Goal: Task Accomplishment & Management: Manage account settings

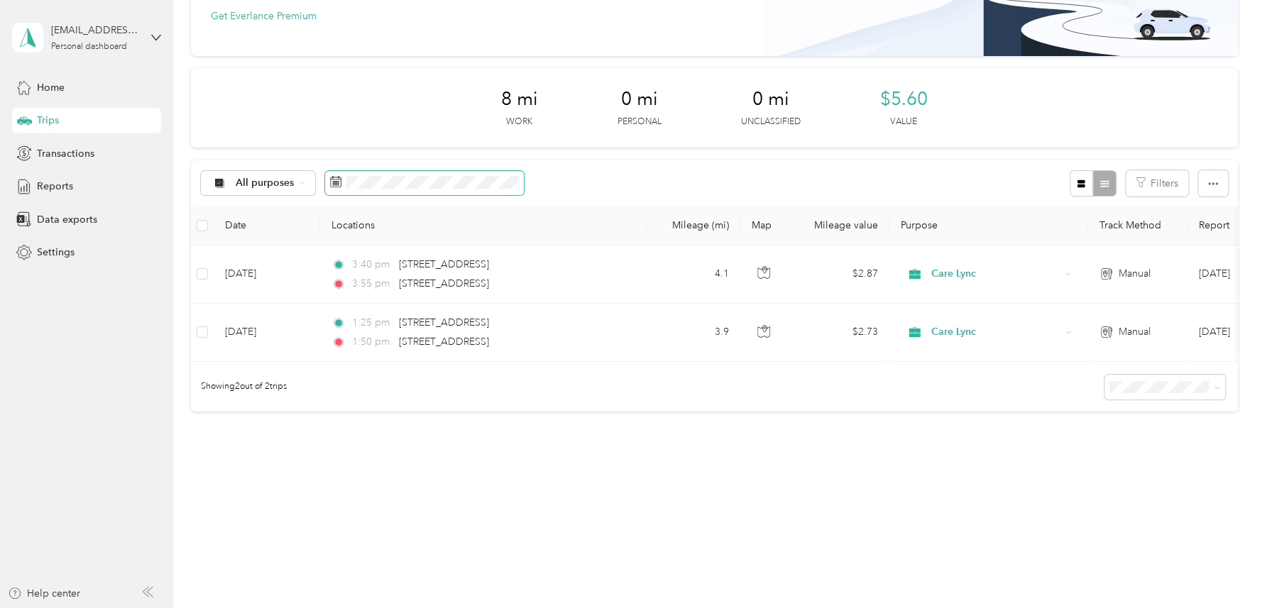
click at [336, 183] on rect at bounding box center [336, 183] width 1 height 1
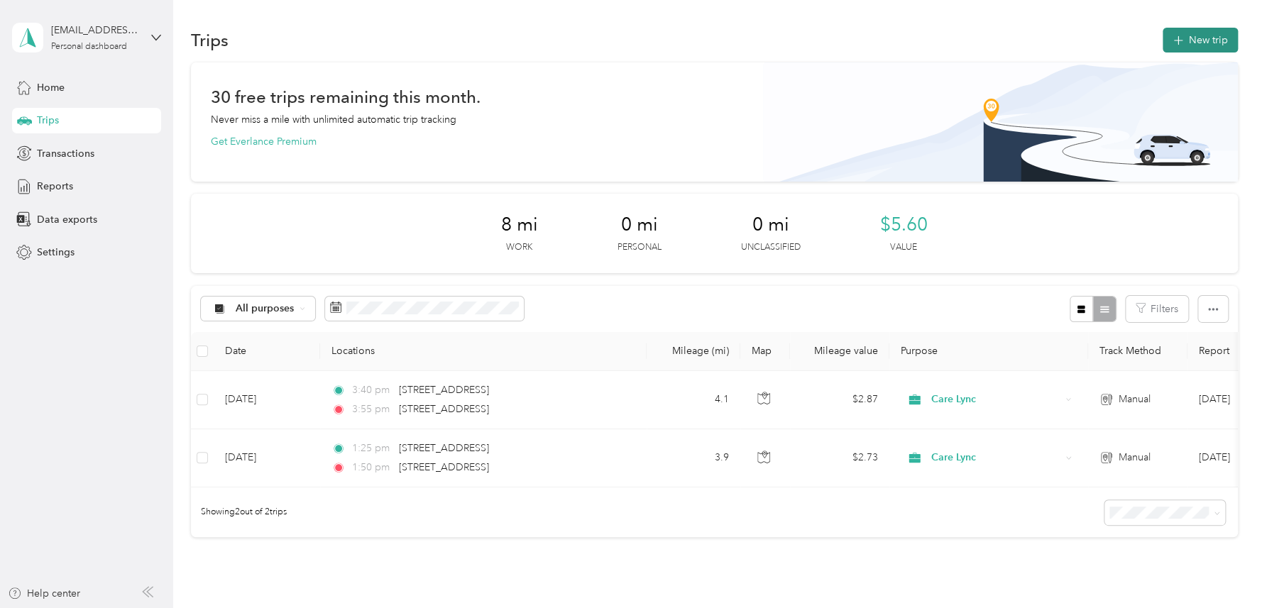
click at [1171, 43] on icon "button" at bounding box center [1178, 41] width 16 height 16
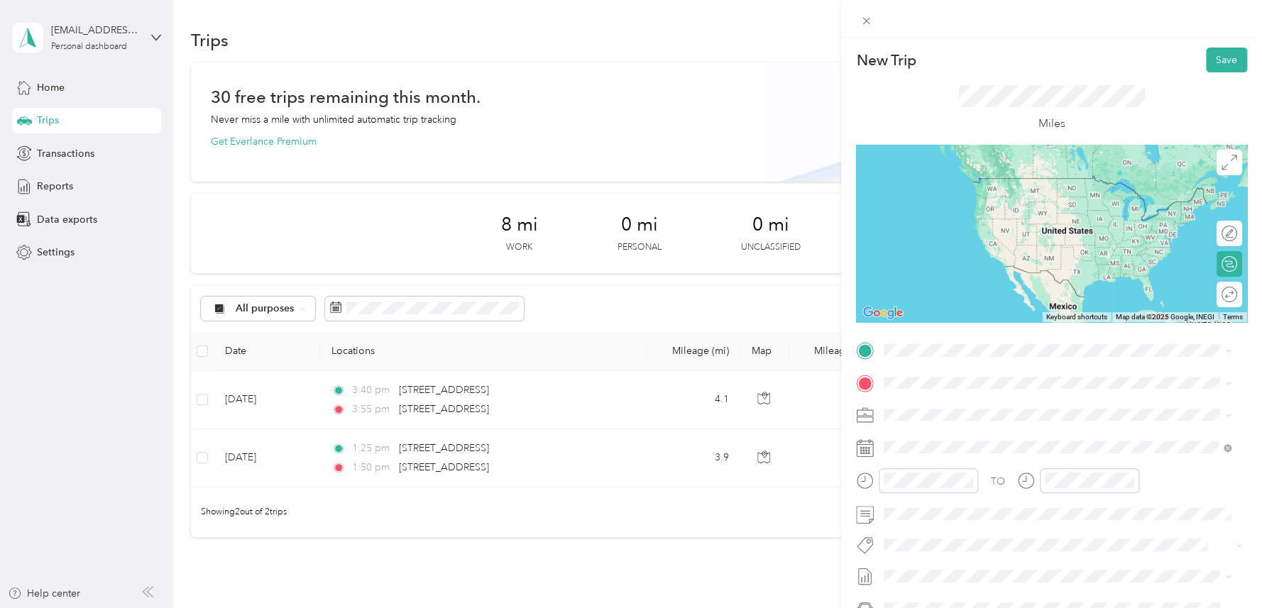
click at [940, 404] on span "[STREET_ADDRESS][US_STATE]" at bounding box center [982, 401] width 142 height 13
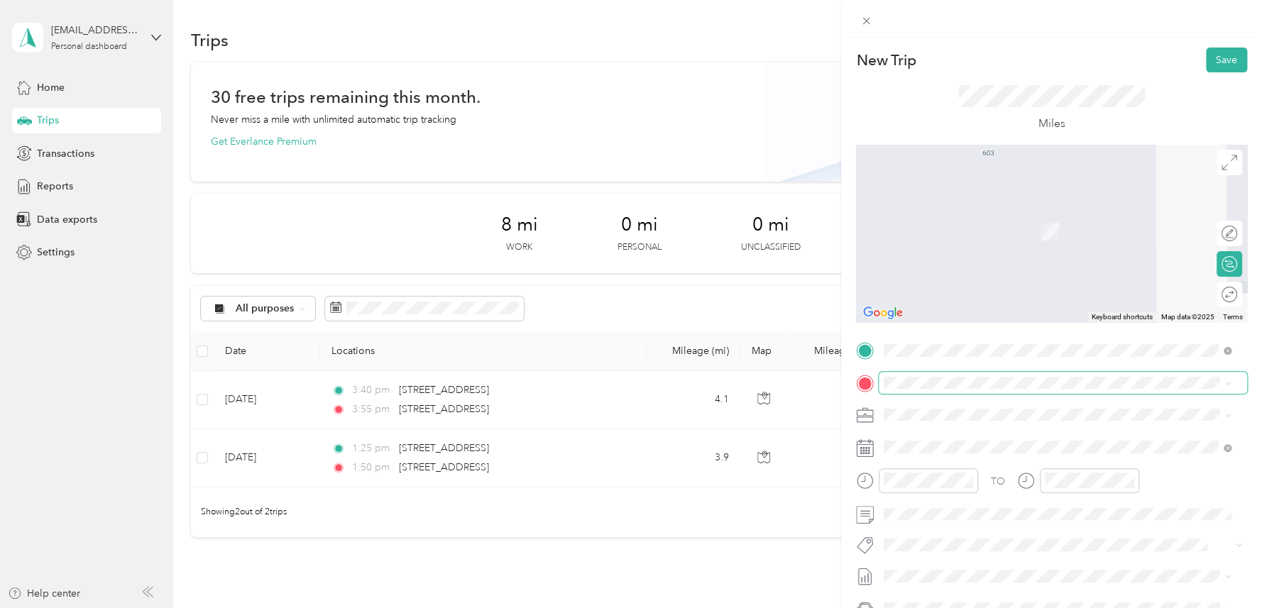
click at [932, 390] on span at bounding box center [1063, 383] width 368 height 22
click at [958, 434] on span "[STREET_ADDRESS][US_STATE]" at bounding box center [982, 434] width 142 height 13
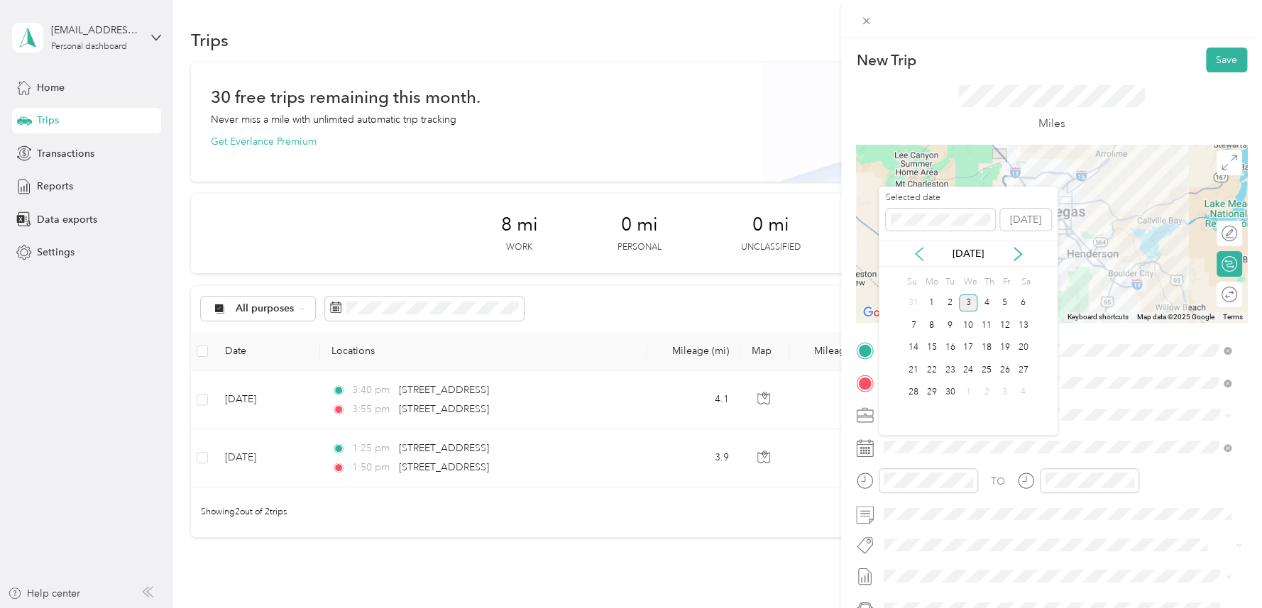
click at [922, 259] on icon at bounding box center [919, 254] width 14 height 14
click at [1002, 393] on div "29" at bounding box center [1005, 393] width 18 height 18
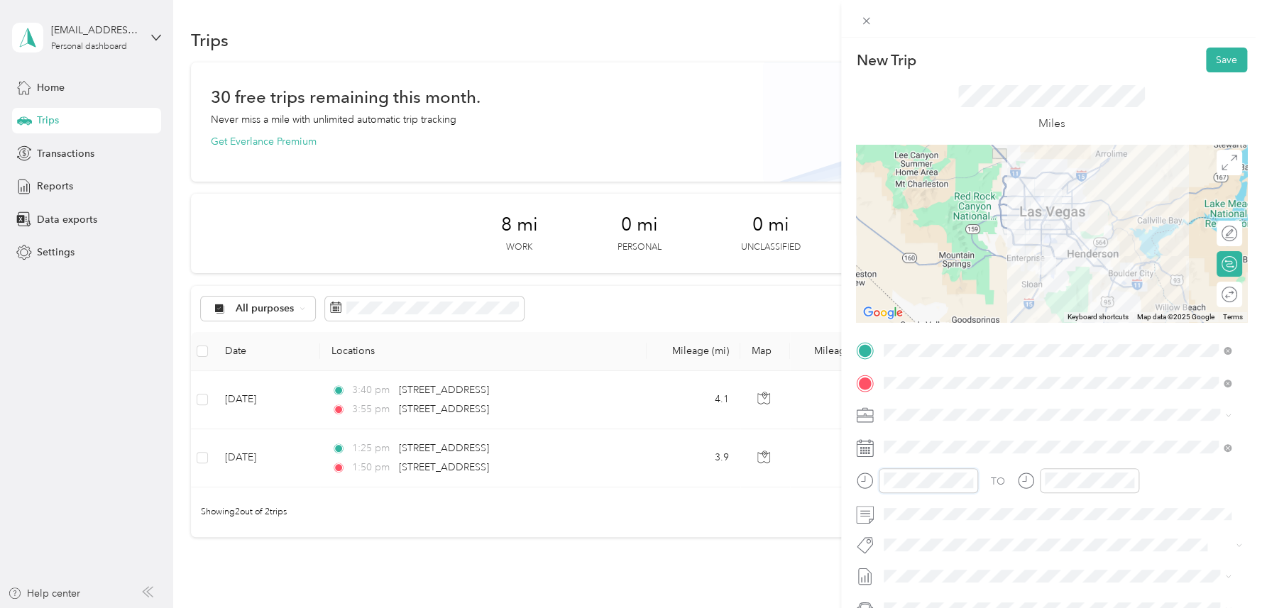
click at [877, 483] on div at bounding box center [917, 480] width 122 height 25
click at [982, 289] on div "AM" at bounding box center [979, 292] width 34 height 20
click at [904, 400] on div "10" at bounding box center [899, 406] width 34 height 20
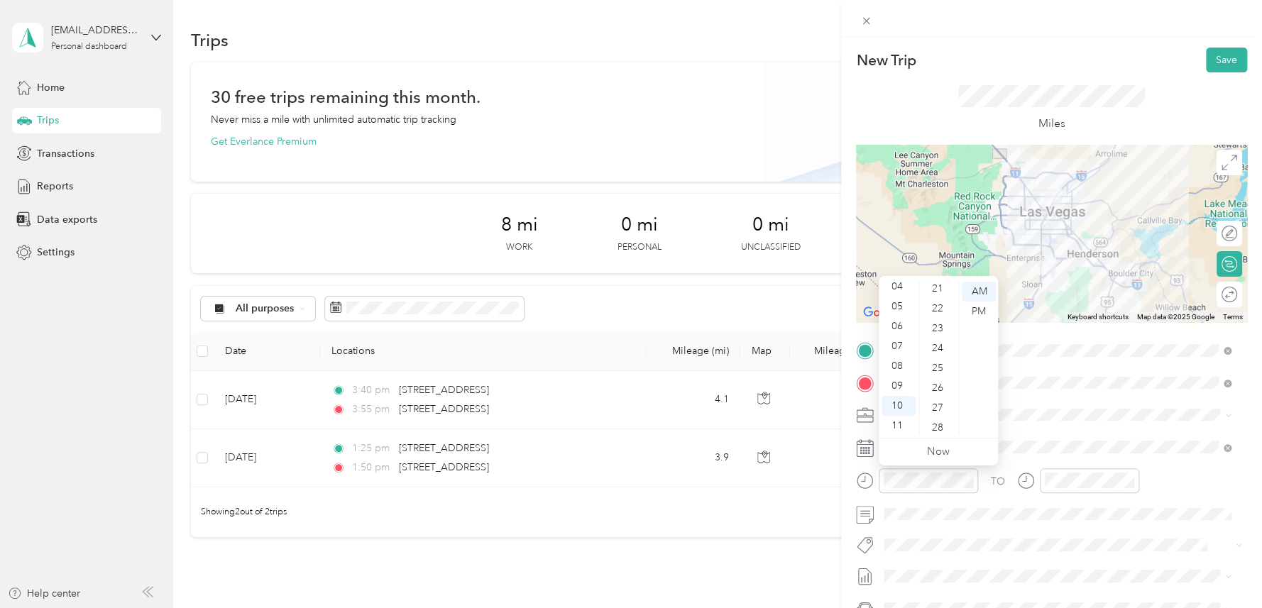
scroll to position [419, 0]
click at [938, 363] on div "25" at bounding box center [939, 369] width 34 height 20
click at [978, 288] on div "AM" at bounding box center [979, 292] width 34 height 20
click at [1037, 486] on div at bounding box center [1078, 480] width 122 height 25
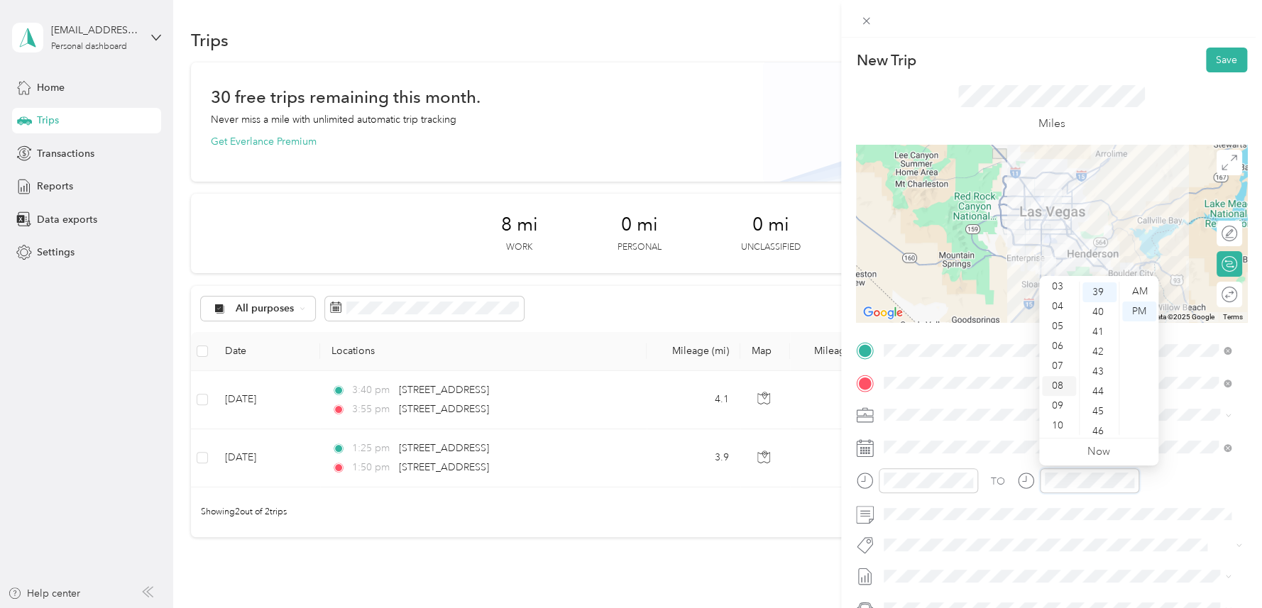
scroll to position [84, 0]
click at [1060, 427] on div "11" at bounding box center [1059, 426] width 34 height 20
click at [1095, 289] on div "00" at bounding box center [1099, 292] width 34 height 20
click at [1144, 287] on div "AM" at bounding box center [1139, 292] width 34 height 20
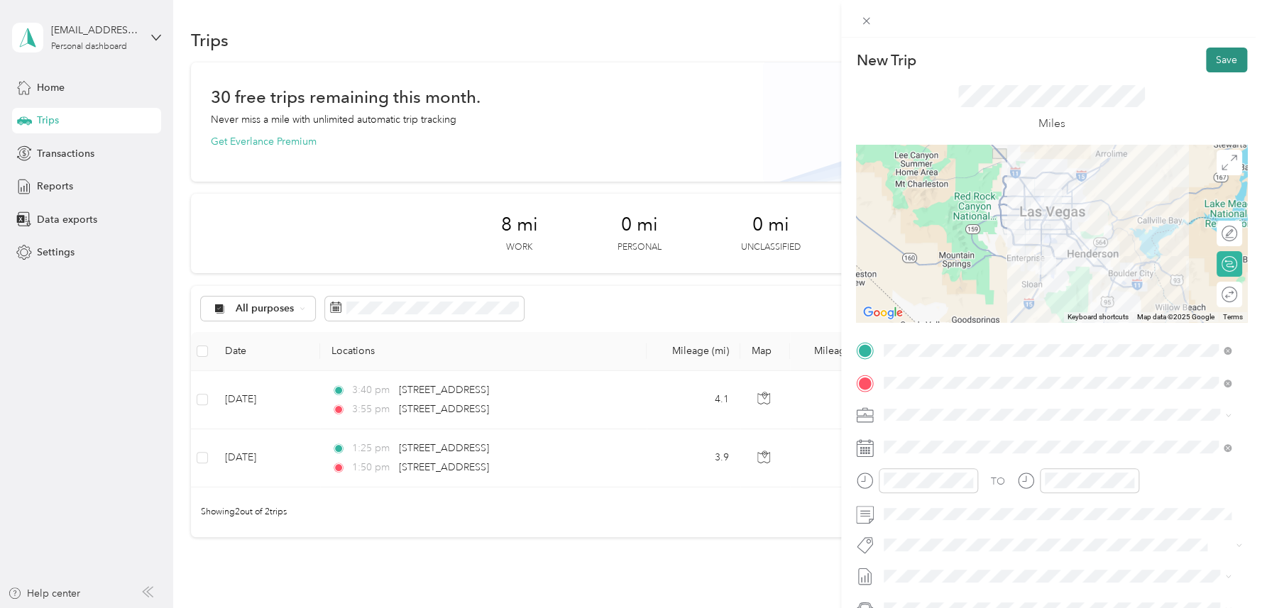
click at [1225, 50] on button "Save" at bounding box center [1226, 60] width 41 height 25
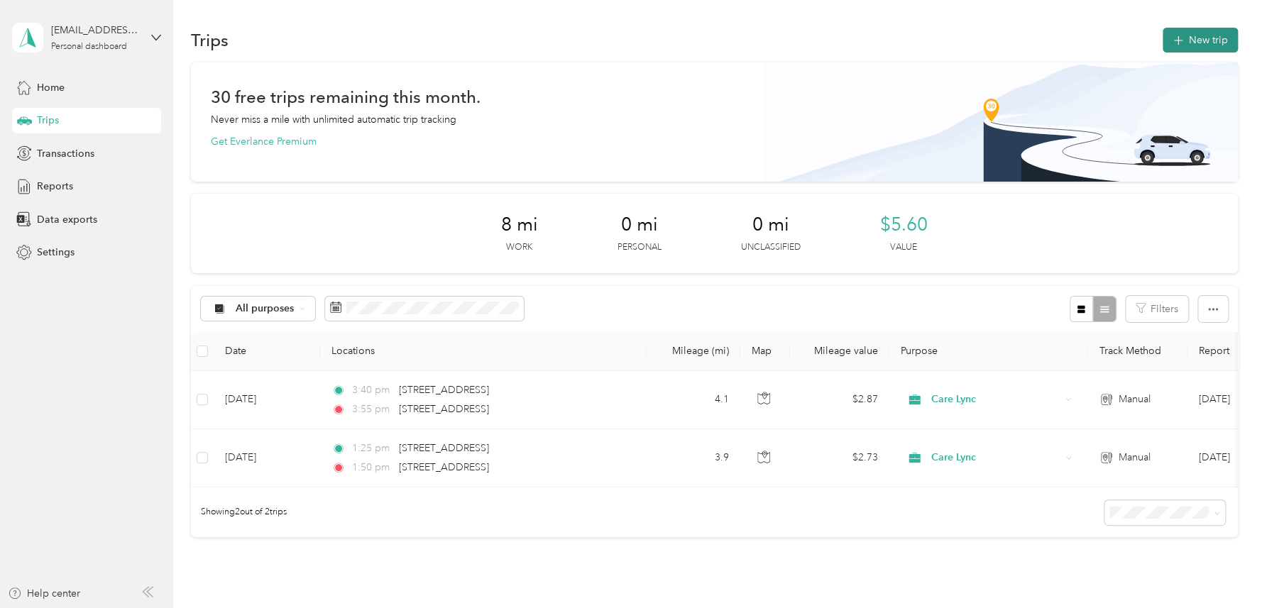
click at [1222, 45] on button "New trip" at bounding box center [1200, 40] width 75 height 25
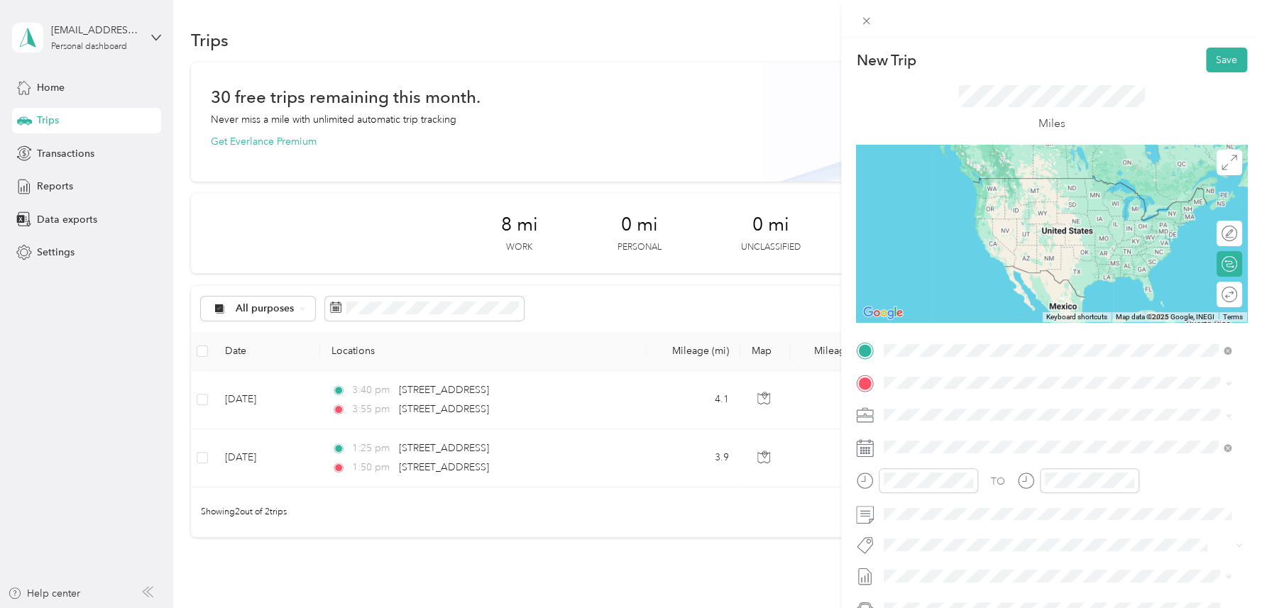
click at [956, 400] on span "[STREET_ADDRESS][US_STATE]" at bounding box center [982, 401] width 142 height 13
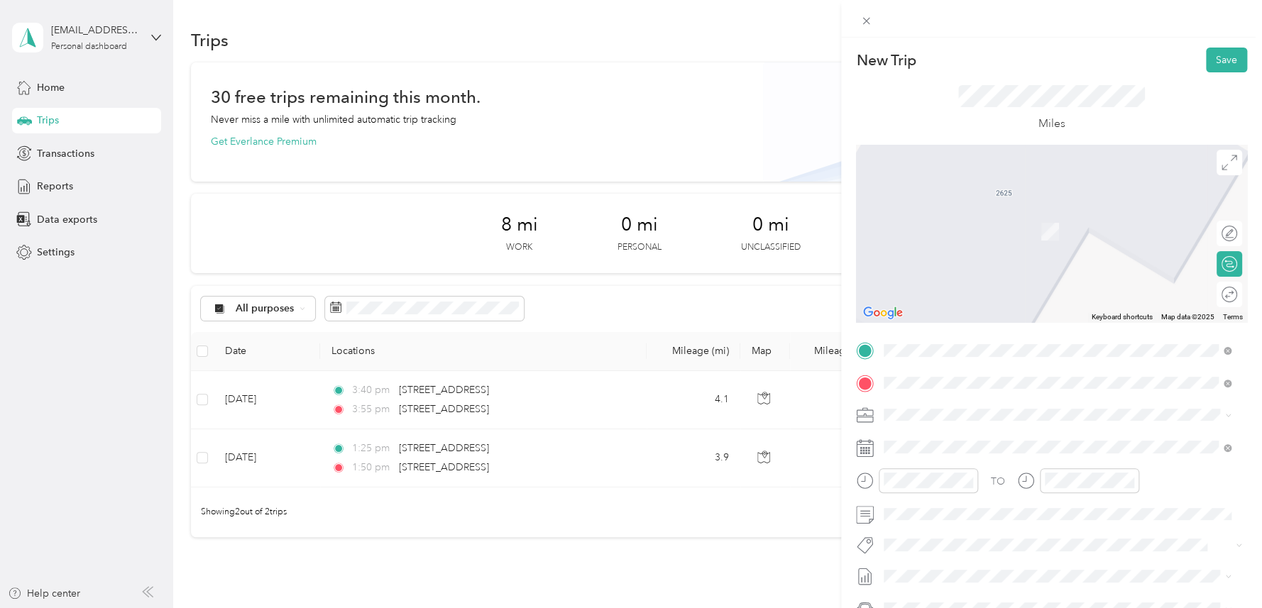
click at [948, 441] on span "[STREET_ADDRESS][US_STATE]" at bounding box center [982, 434] width 142 height 13
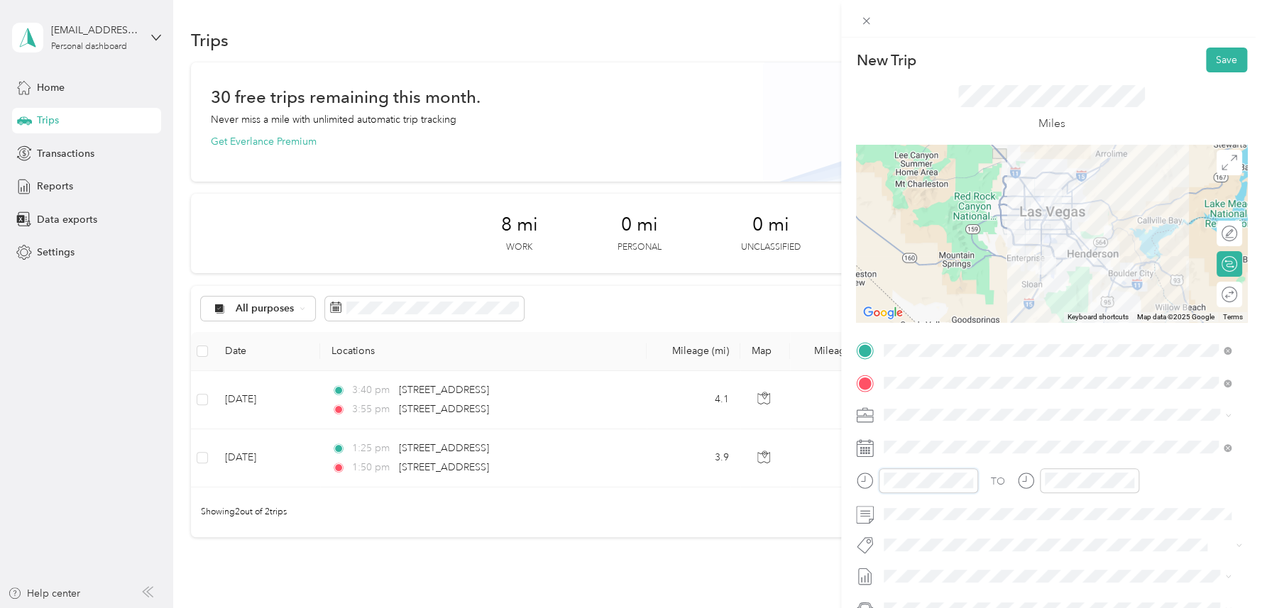
click at [875, 482] on div at bounding box center [917, 480] width 122 height 25
click at [958, 126] on div "Miles" at bounding box center [1051, 109] width 187 height 48
click at [1216, 56] on button "Save" at bounding box center [1226, 60] width 41 height 25
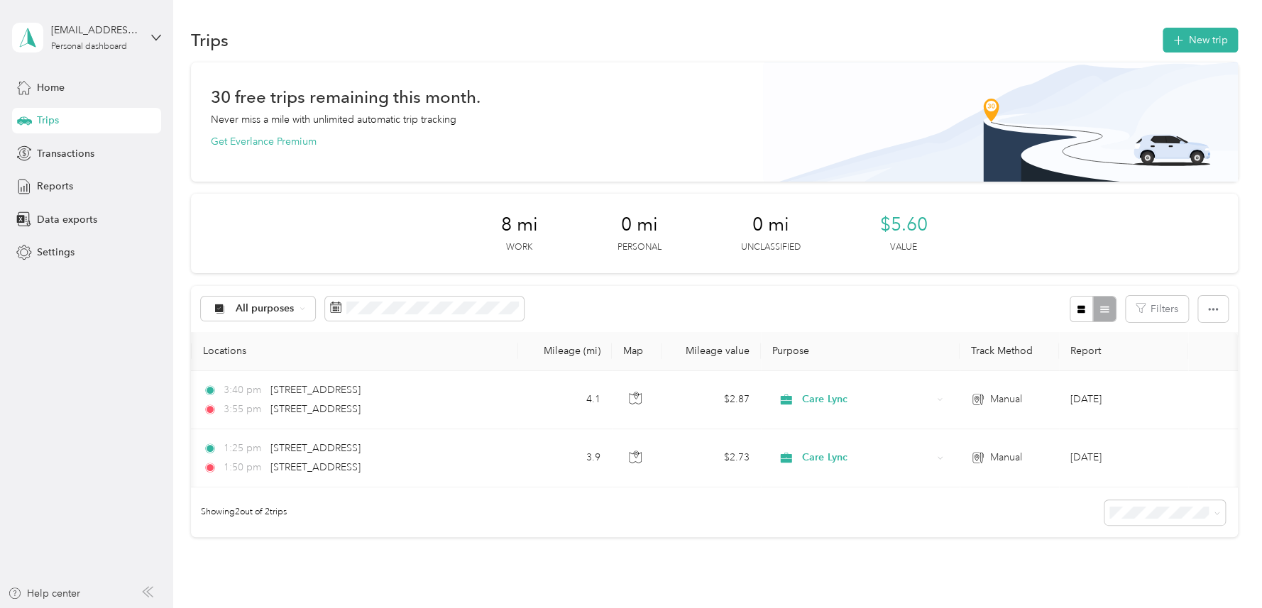
scroll to position [0, 0]
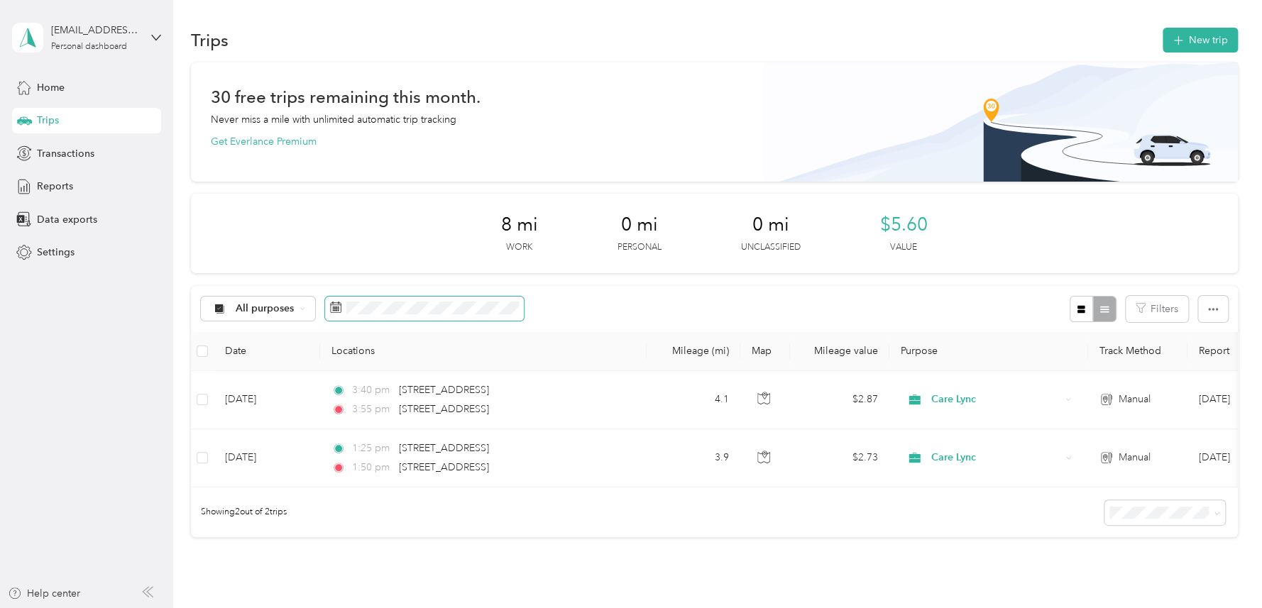
click at [336, 311] on rect at bounding box center [336, 310] width 1 height 1
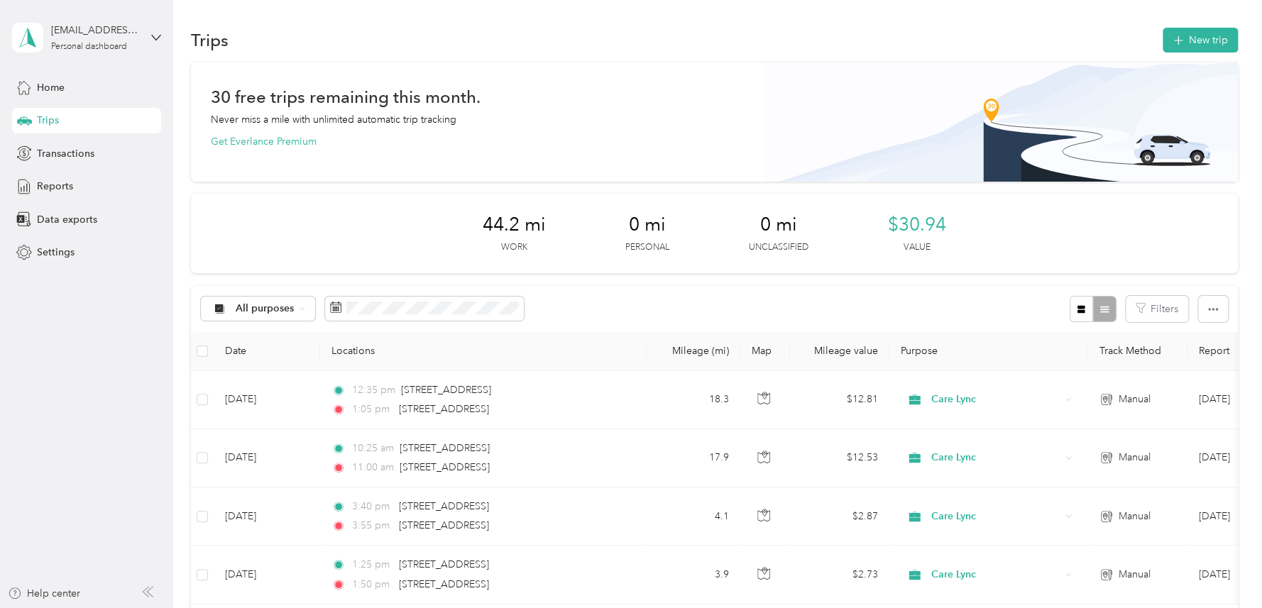
click at [594, 316] on div "All purposes Filters" at bounding box center [714, 309] width 1047 height 46
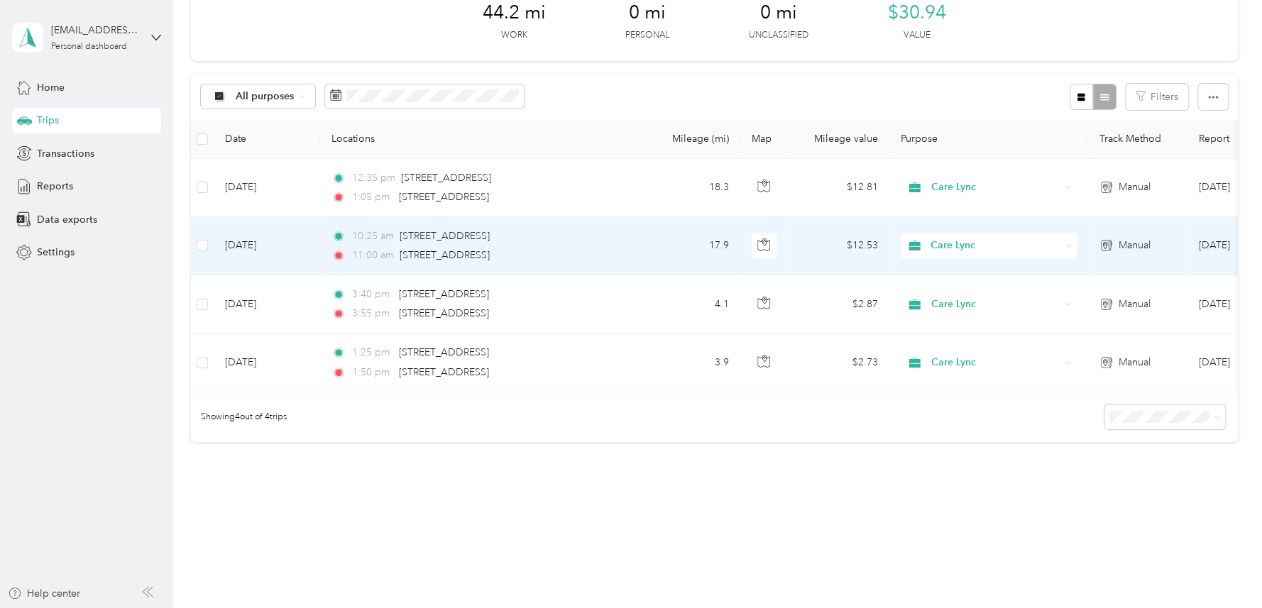
scroll to position [213, 0]
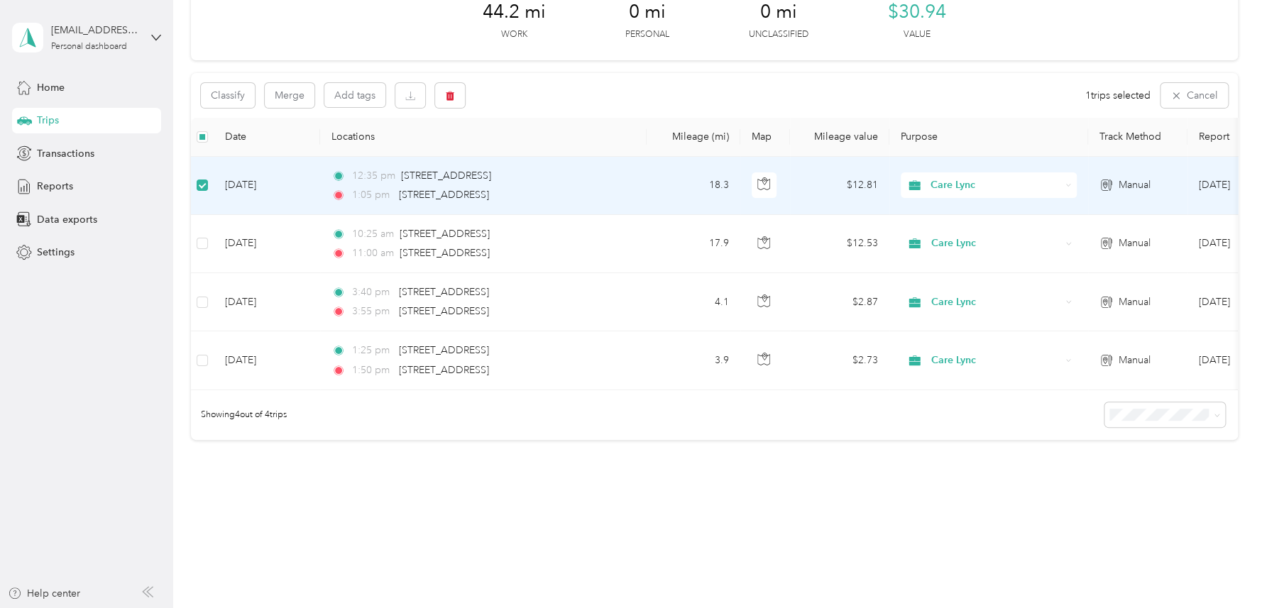
click at [251, 191] on td "[DATE]" at bounding box center [267, 186] width 106 height 58
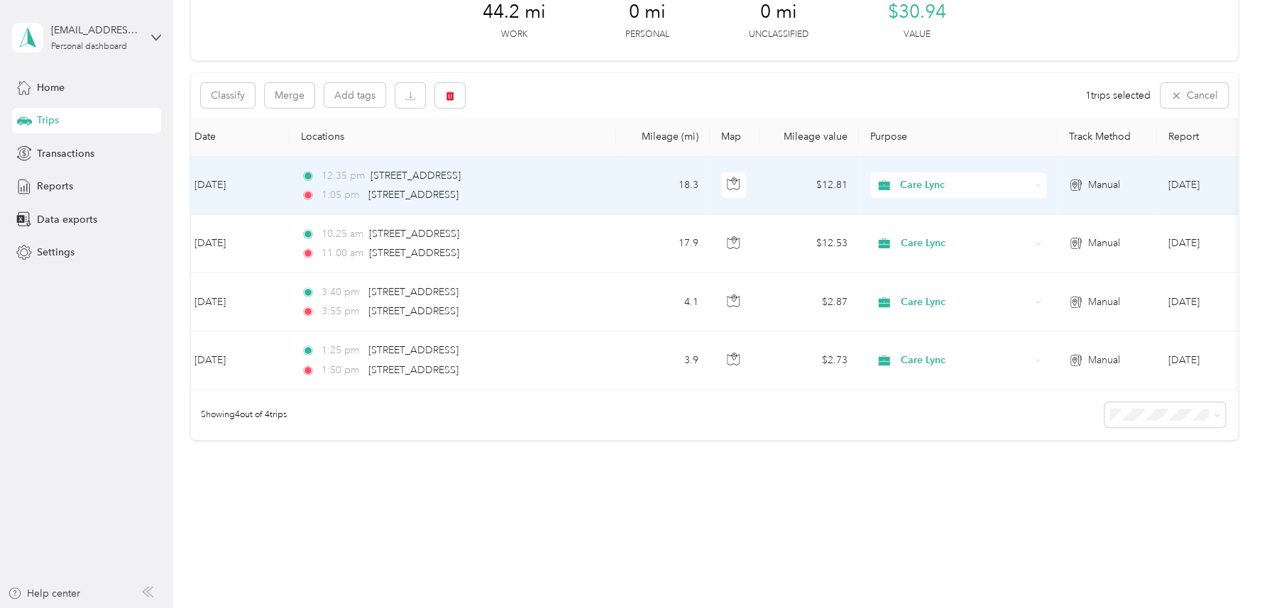
scroll to position [0, 0]
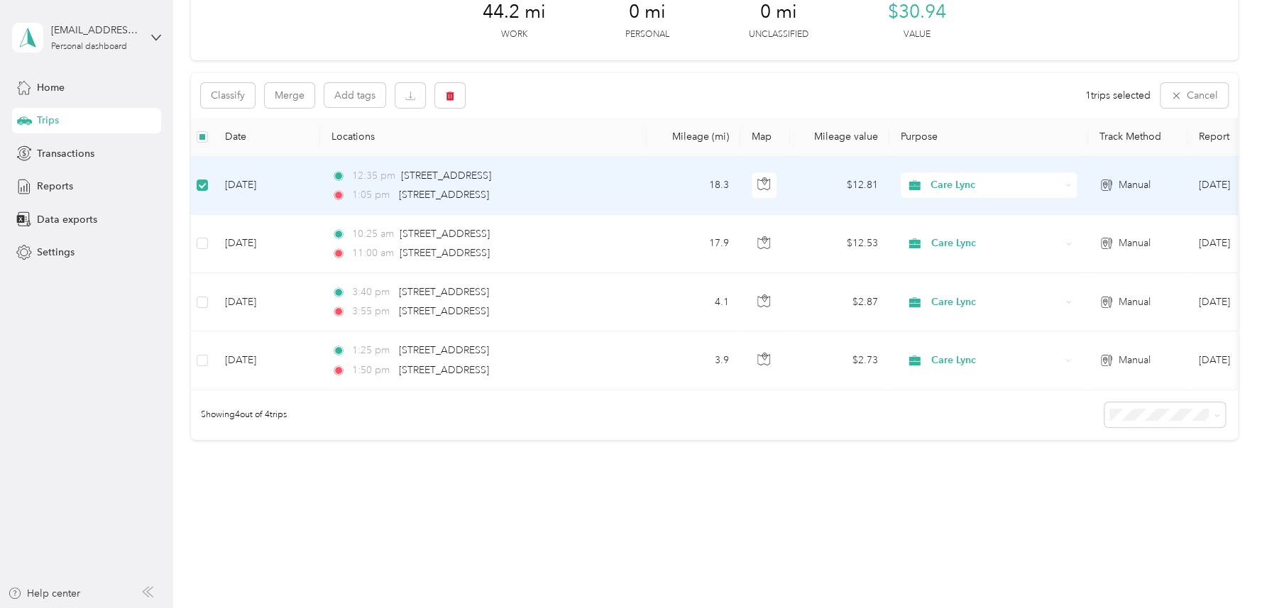
click at [286, 185] on td "[DATE]" at bounding box center [267, 186] width 106 height 58
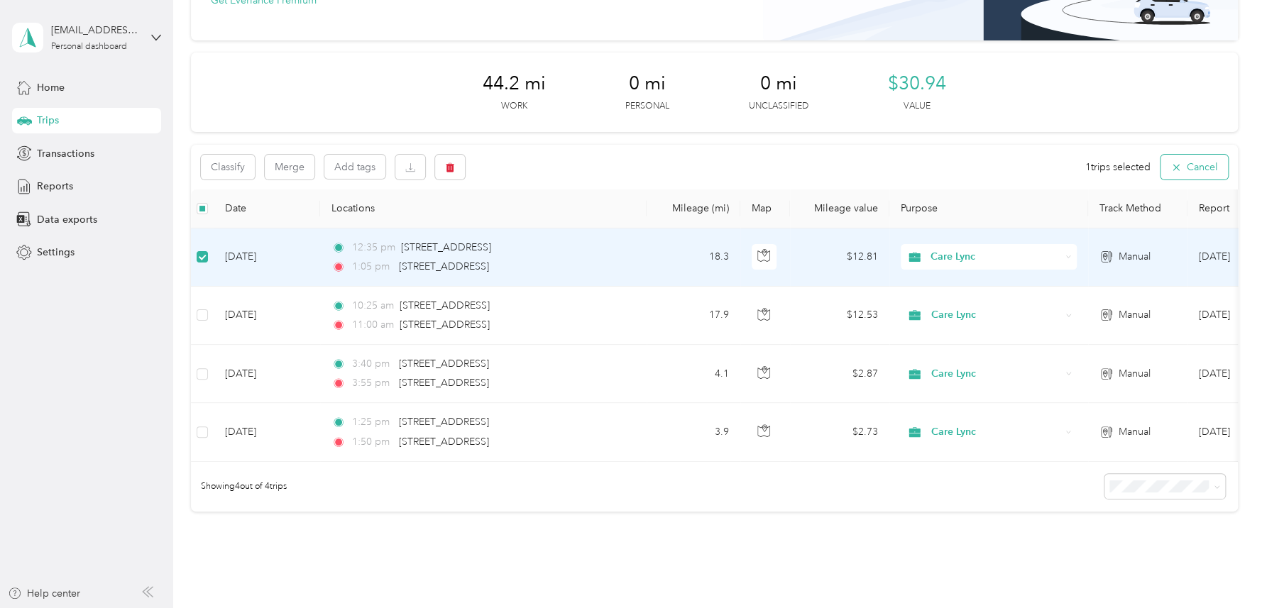
click at [1178, 165] on button "Cancel" at bounding box center [1194, 167] width 67 height 25
click at [1188, 168] on button "Cancel" at bounding box center [1194, 167] width 67 height 25
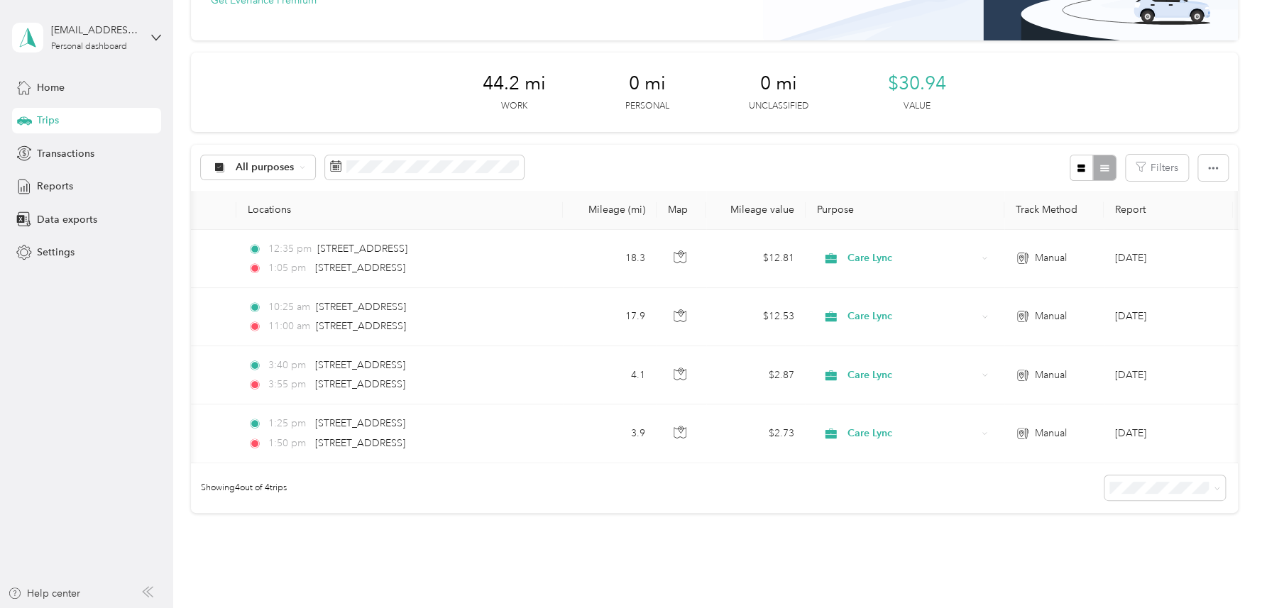
scroll to position [0, 132]
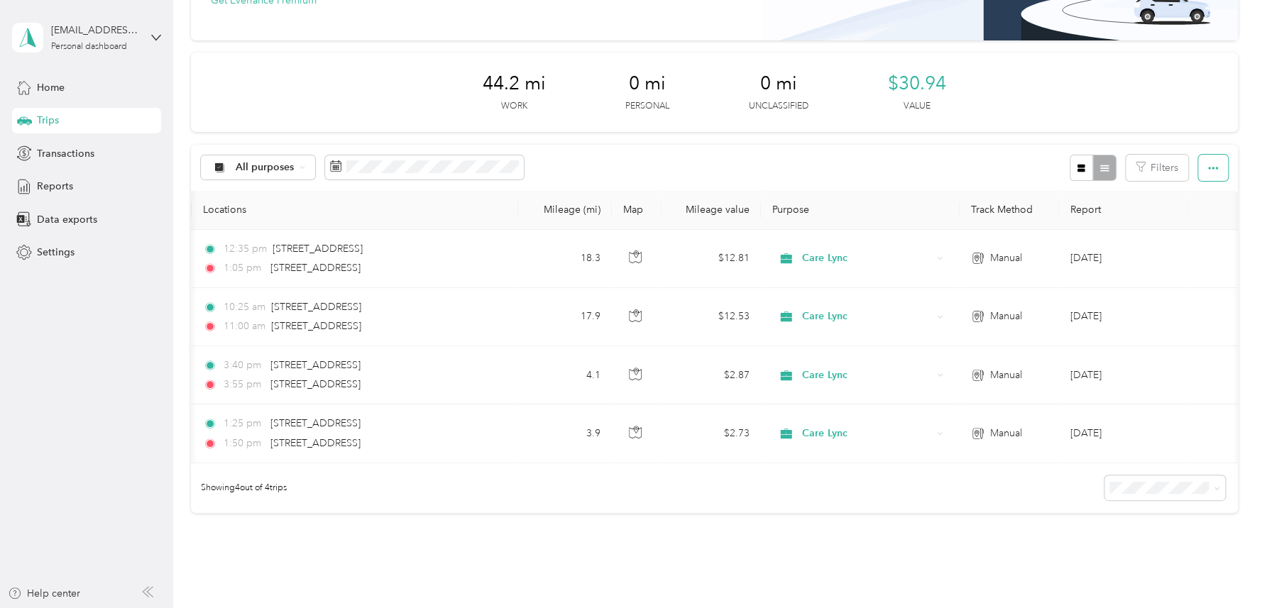
click at [1208, 163] on icon "button" at bounding box center [1213, 168] width 10 height 10
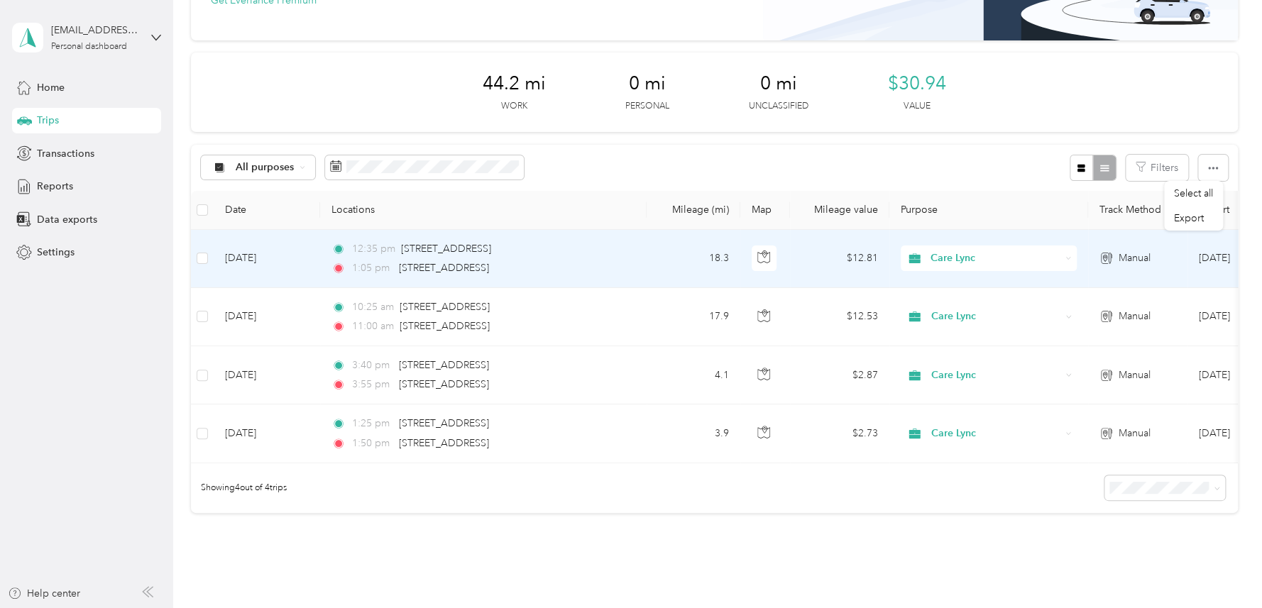
click at [231, 253] on td "[DATE]" at bounding box center [267, 259] width 106 height 58
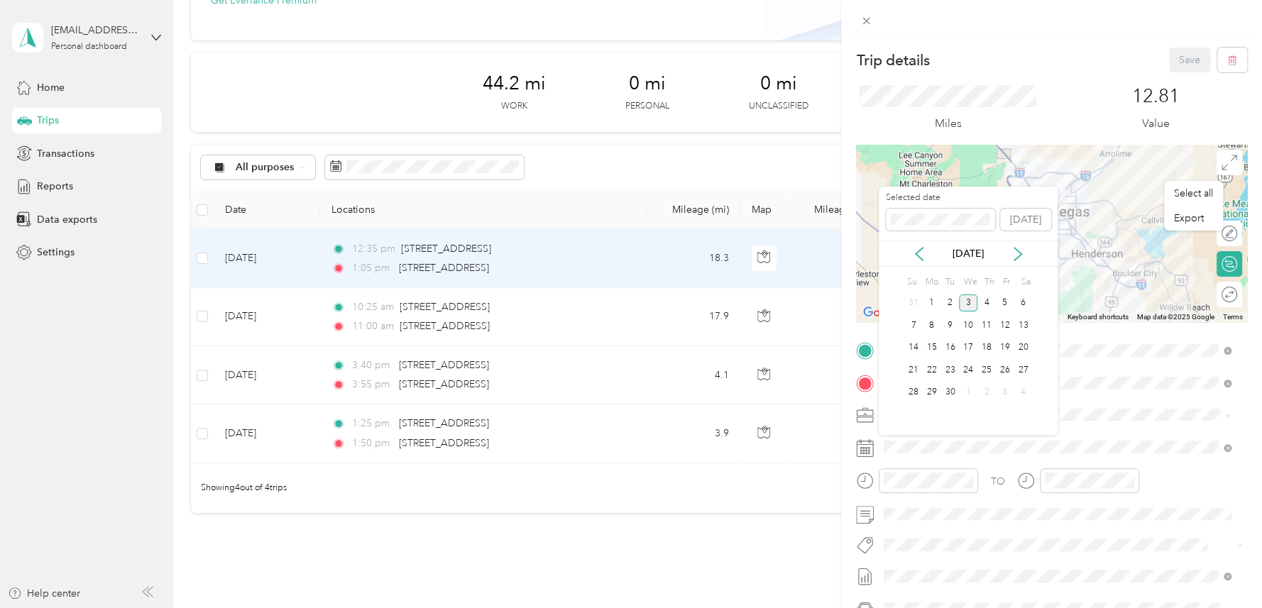
click at [921, 244] on div "[DATE]" at bounding box center [968, 254] width 179 height 26
click at [919, 251] on icon at bounding box center [919, 254] width 7 height 13
click at [1006, 397] on div "29" at bounding box center [1005, 393] width 18 height 18
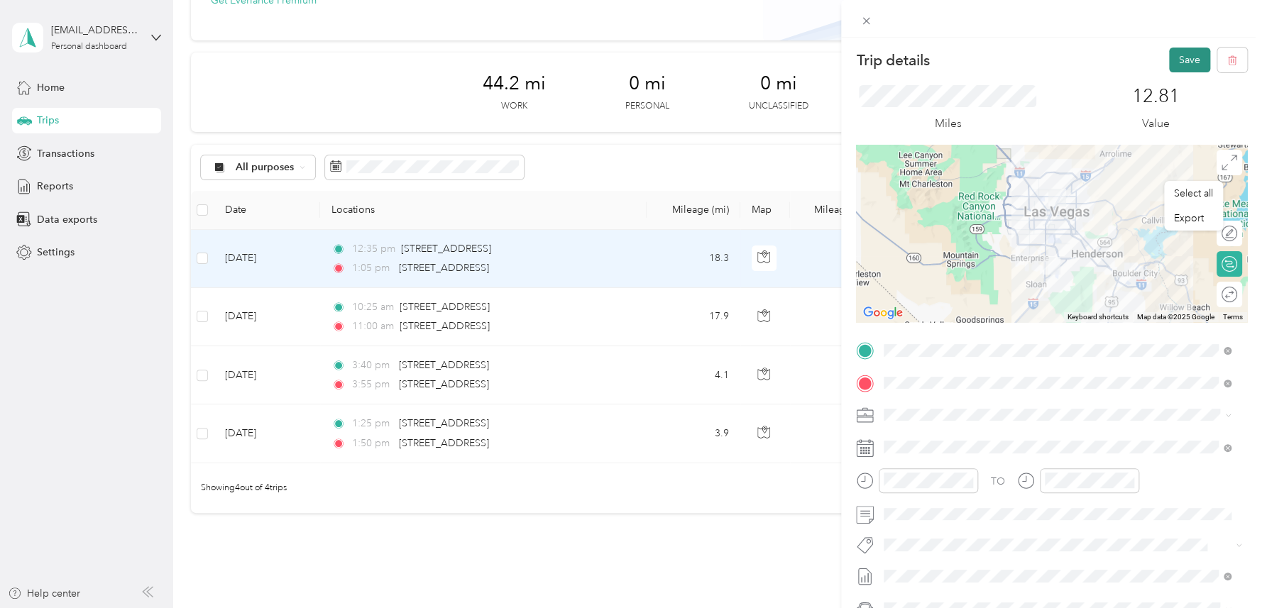
click at [1182, 58] on button "Save" at bounding box center [1189, 60] width 41 height 25
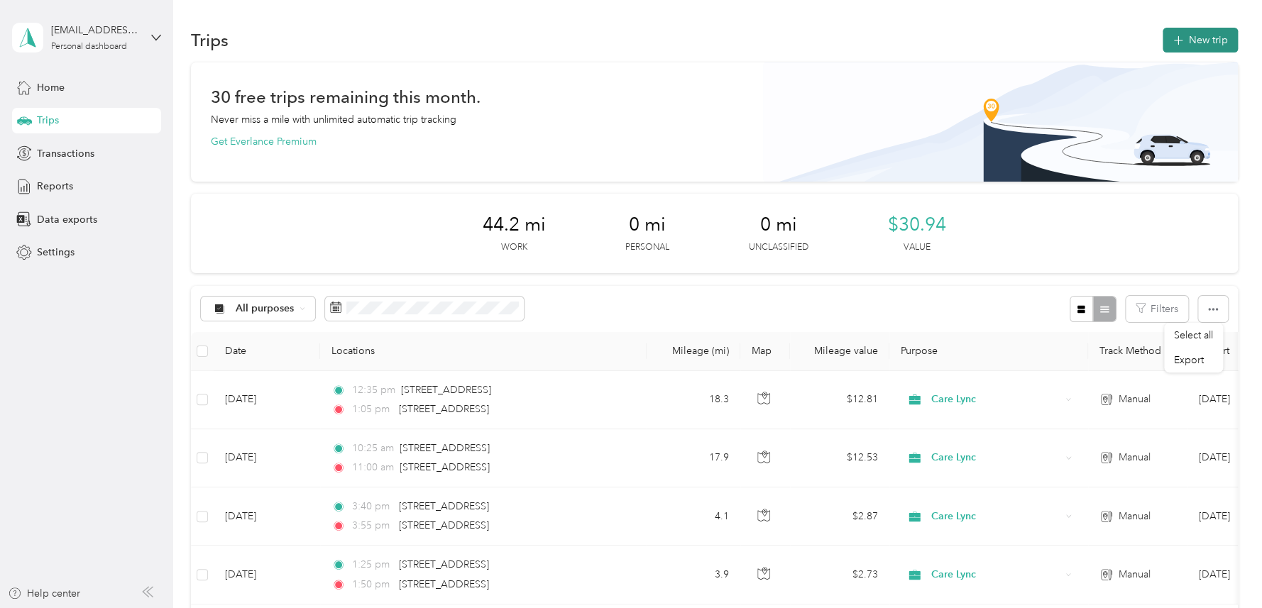
click at [1173, 38] on icon "button" at bounding box center [1178, 41] width 16 height 16
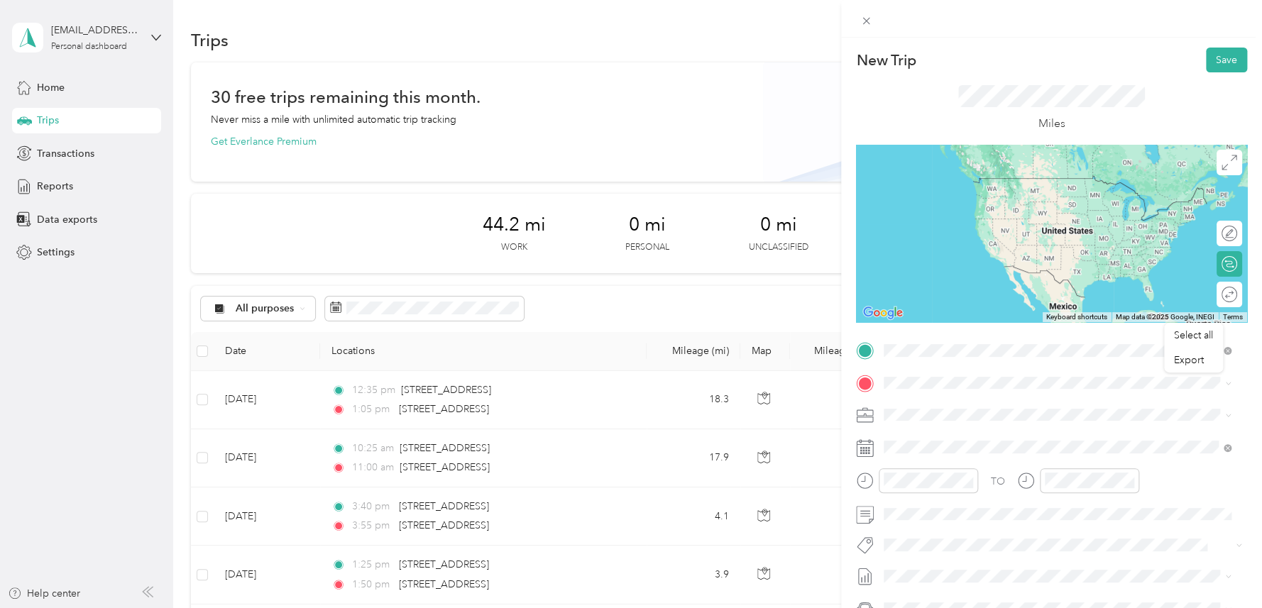
click at [928, 396] on span "[STREET_ADDRESS][US_STATE]" at bounding box center [982, 401] width 142 height 13
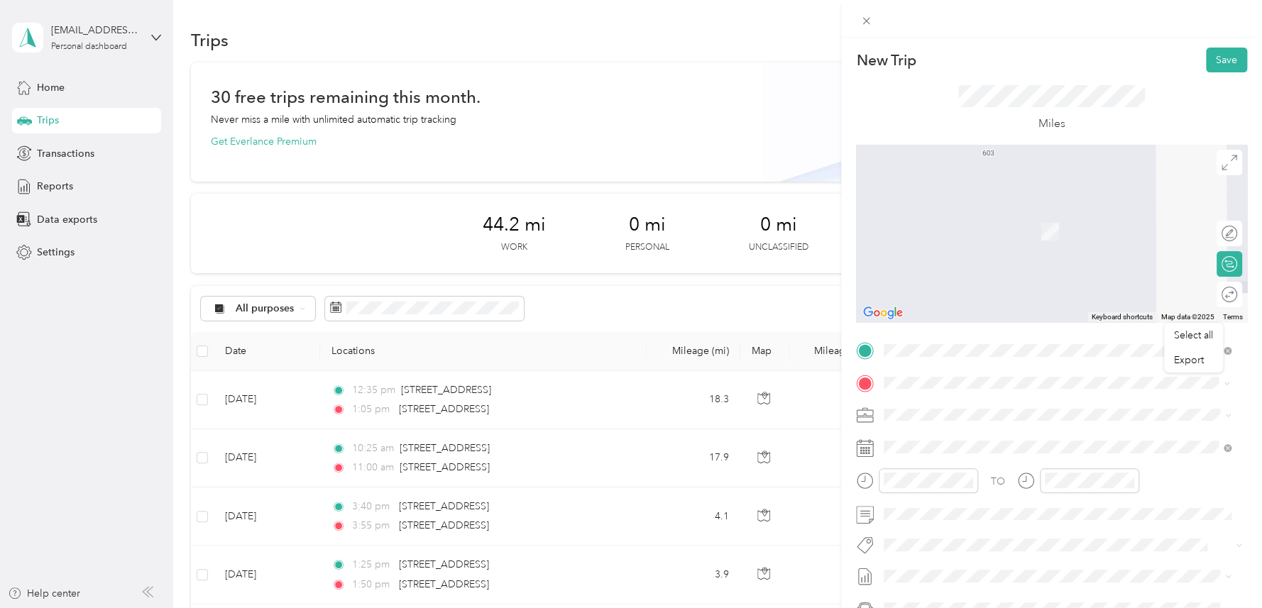
click at [965, 432] on span "[STREET_ADDRESS][PERSON_NAME][US_STATE]" at bounding box center [1021, 433] width 221 height 13
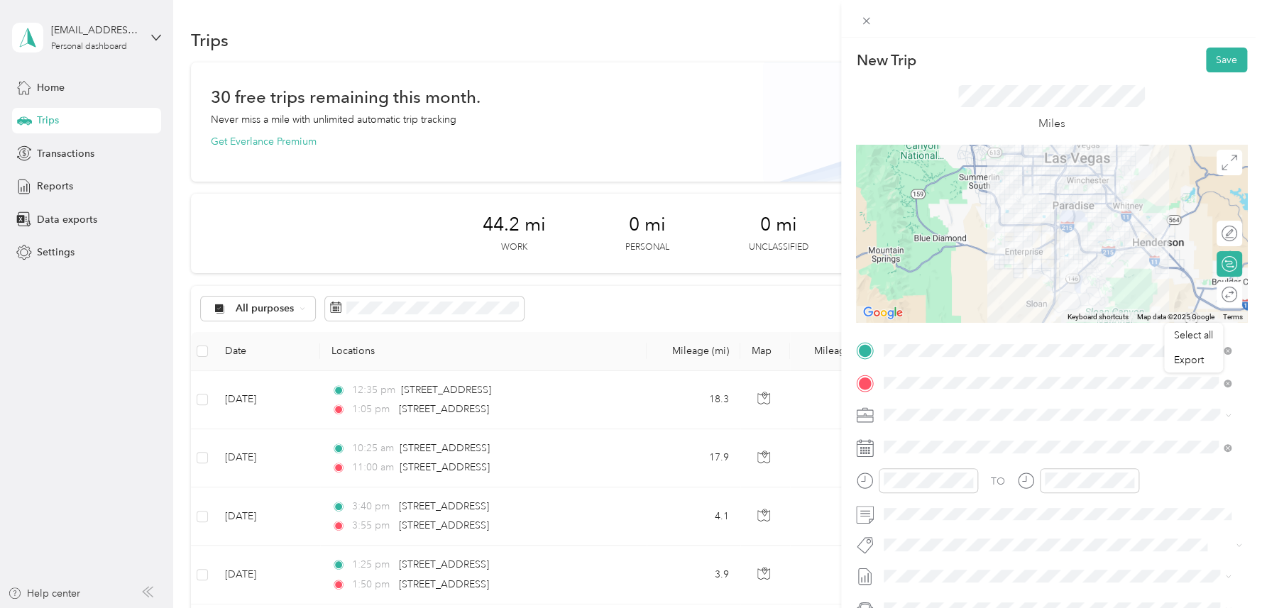
click at [857, 449] on icon at bounding box center [865, 448] width 18 height 18
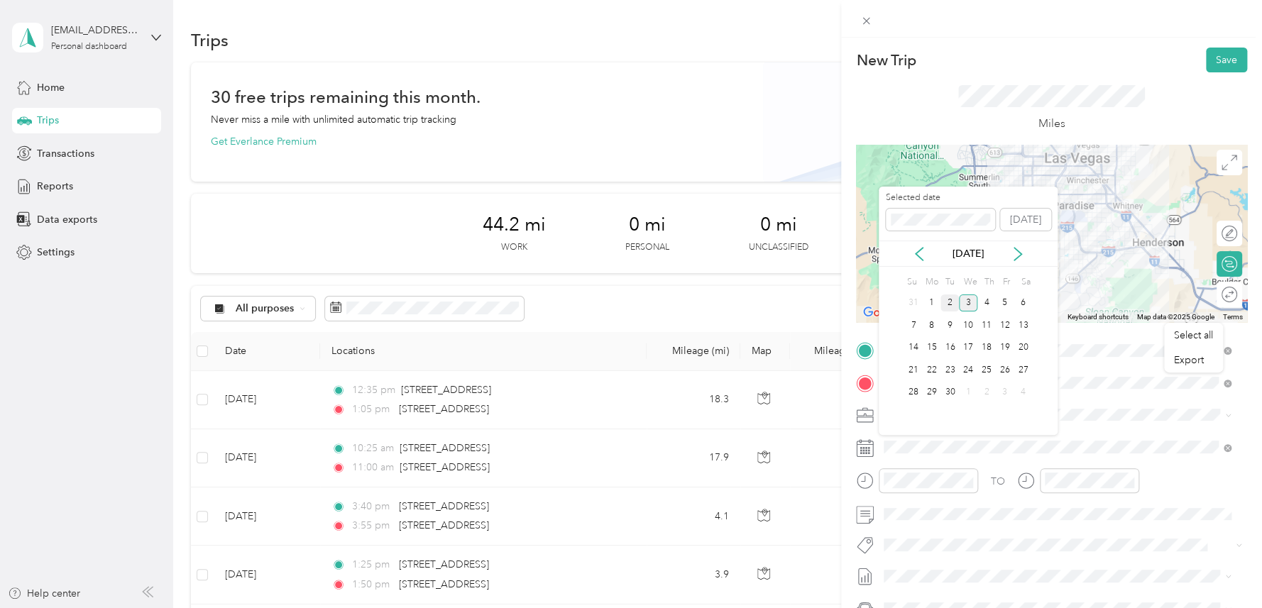
click at [953, 307] on div "2" at bounding box center [949, 304] width 18 height 18
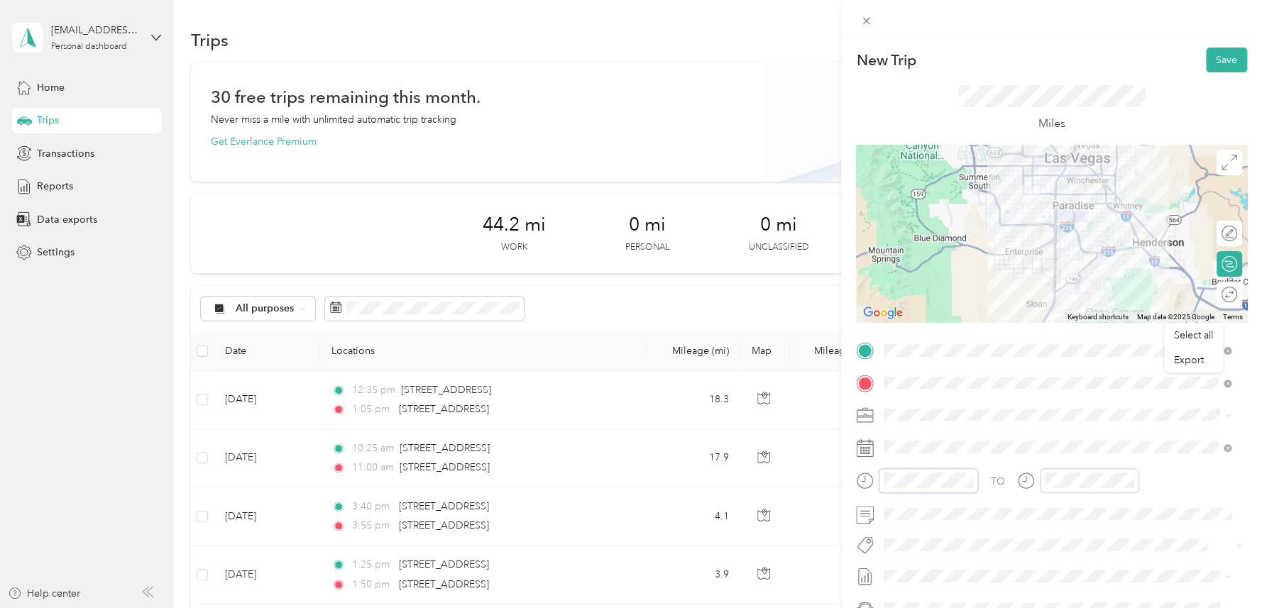
click at [874, 478] on div at bounding box center [917, 480] width 122 height 25
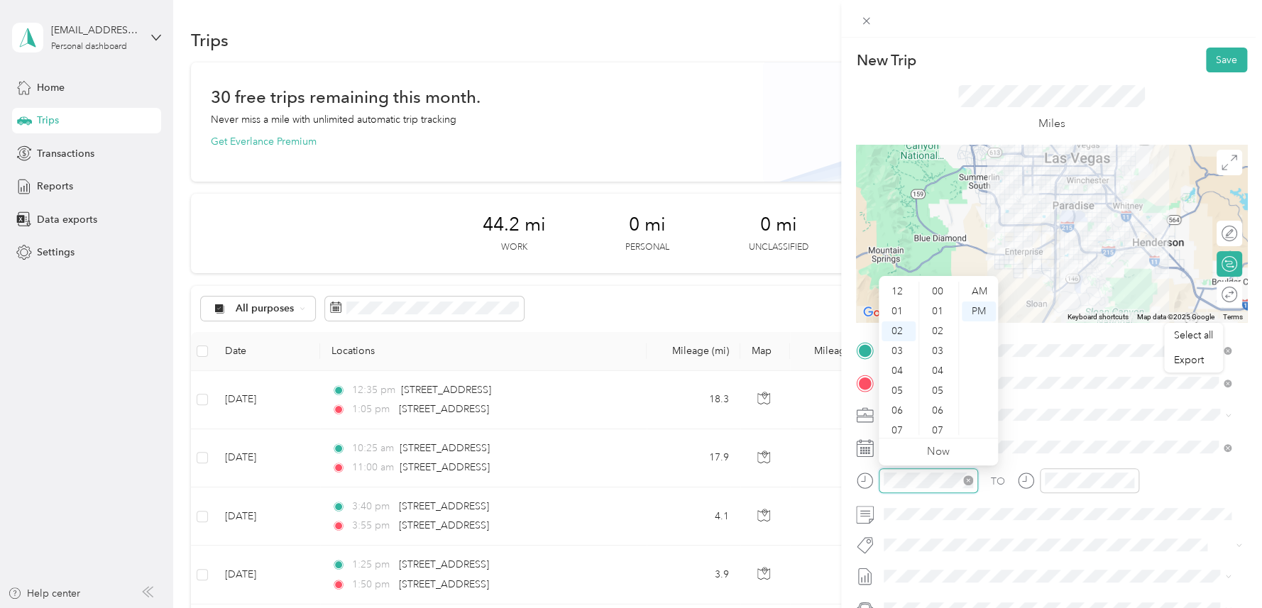
scroll to position [953, 0]
click at [975, 294] on div "AM" at bounding box center [979, 292] width 34 height 20
click at [904, 405] on div "10" at bounding box center [899, 406] width 34 height 20
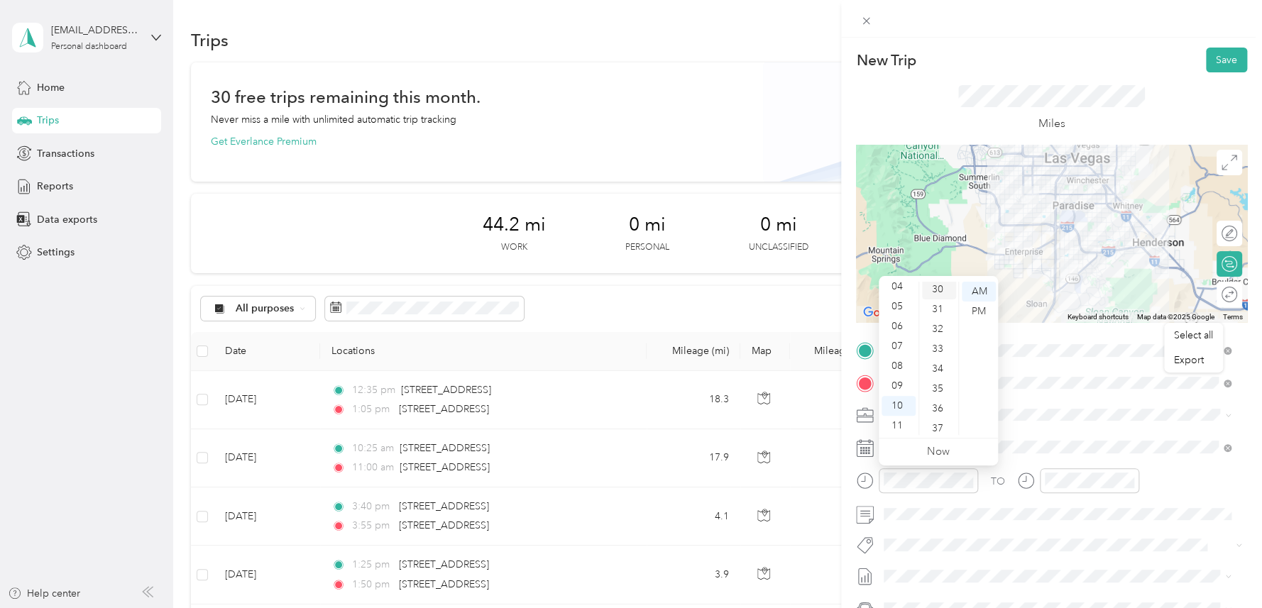
click at [941, 289] on div "30" at bounding box center [939, 290] width 34 height 20
click at [981, 288] on div "AM" at bounding box center [979, 292] width 34 height 20
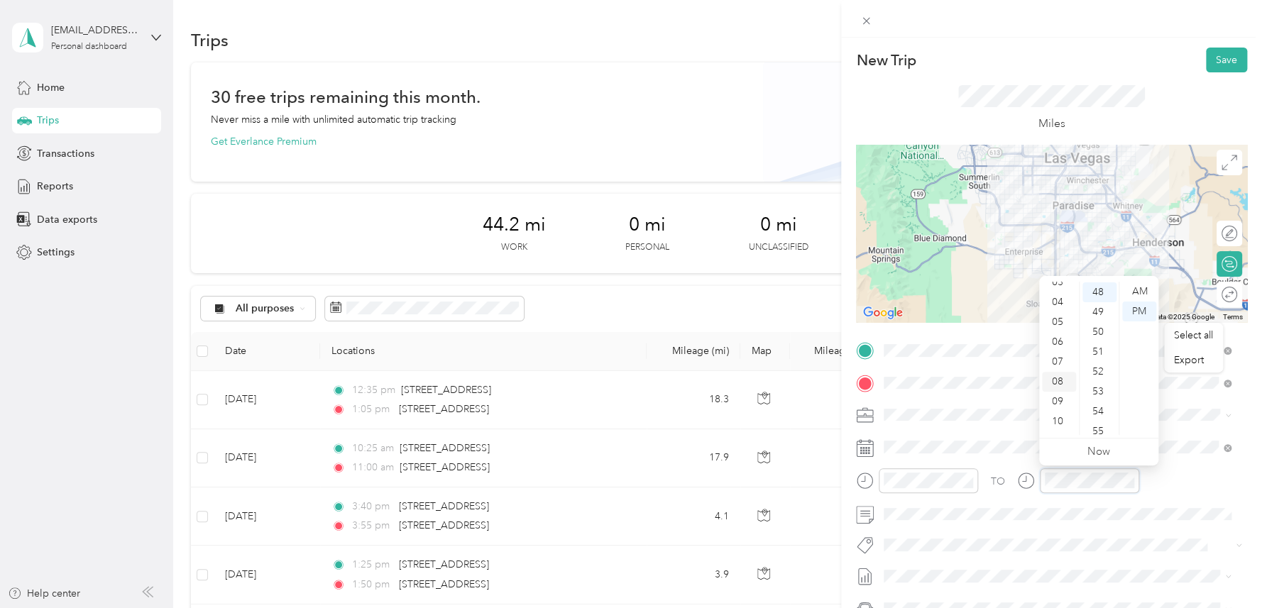
scroll to position [84, 0]
click at [1066, 417] on div "11" at bounding box center [1059, 426] width 34 height 20
click at [1106, 286] on div "00" at bounding box center [1099, 292] width 34 height 20
click at [1132, 287] on div "AM" at bounding box center [1139, 292] width 34 height 20
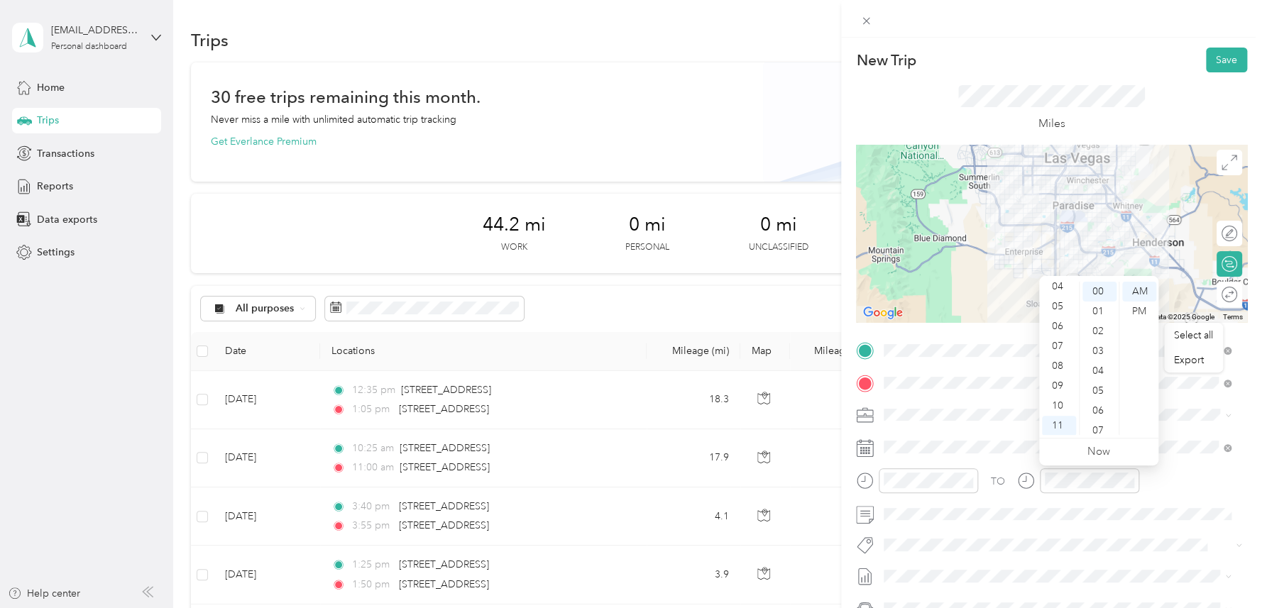
click at [995, 499] on div "TO" at bounding box center [1051, 485] width 391 height 35
click at [1227, 57] on button "Save" at bounding box center [1226, 60] width 41 height 25
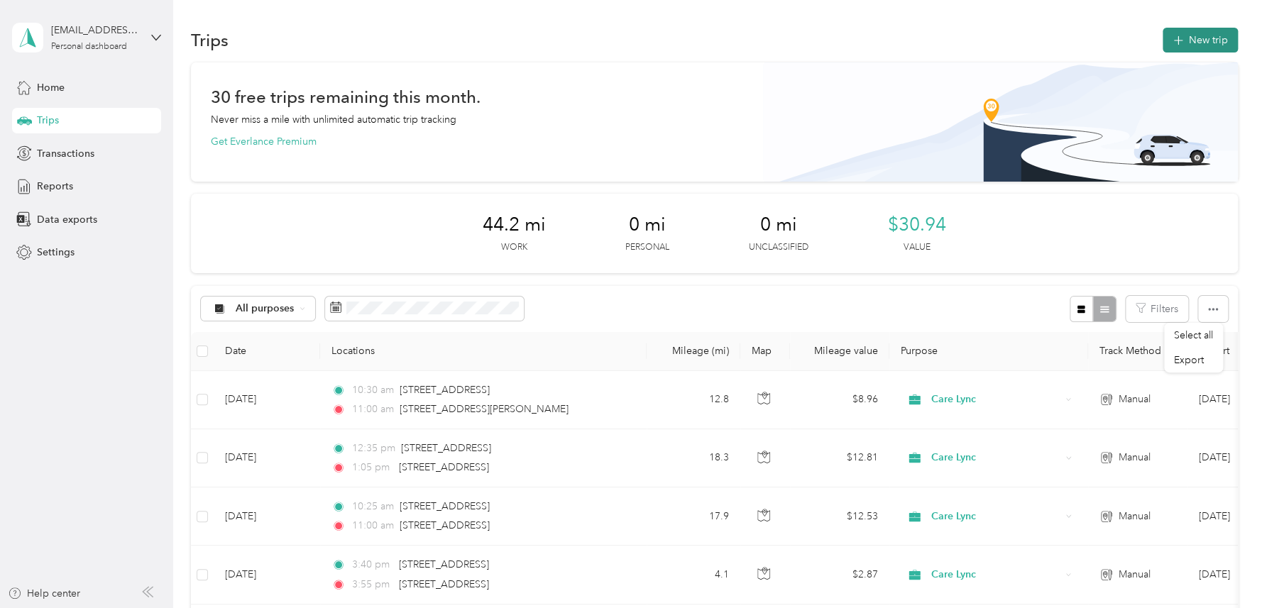
click at [1212, 48] on button "New trip" at bounding box center [1200, 40] width 75 height 25
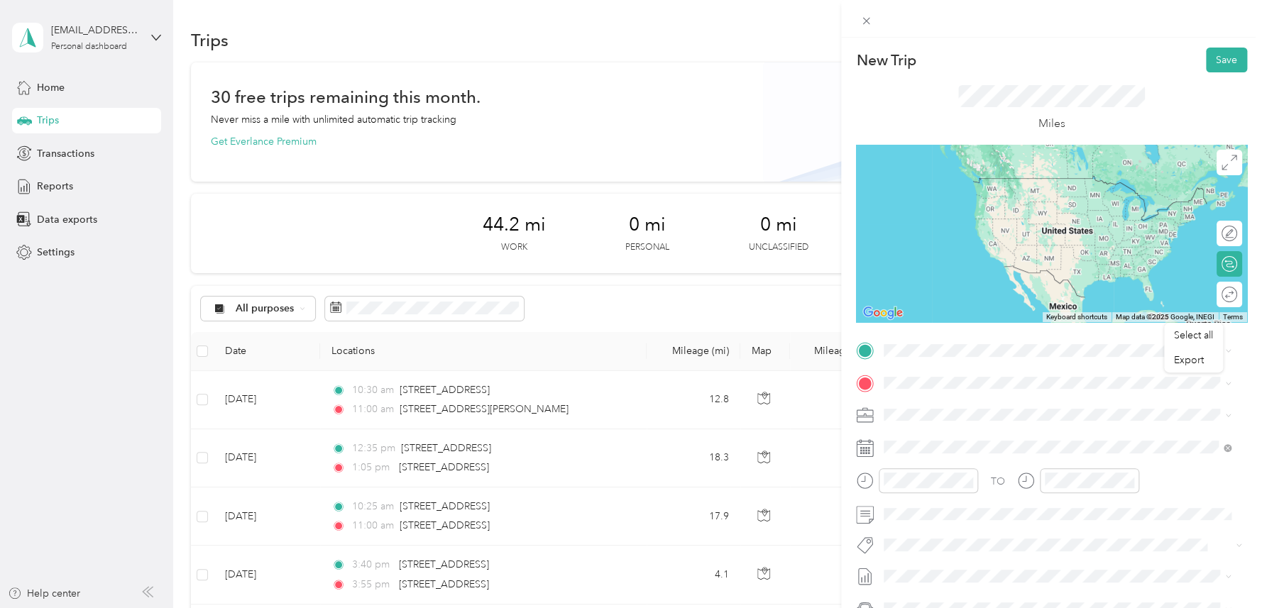
click at [956, 397] on span "[STREET_ADDRESS][PERSON_NAME][US_STATE]" at bounding box center [1021, 401] width 221 height 13
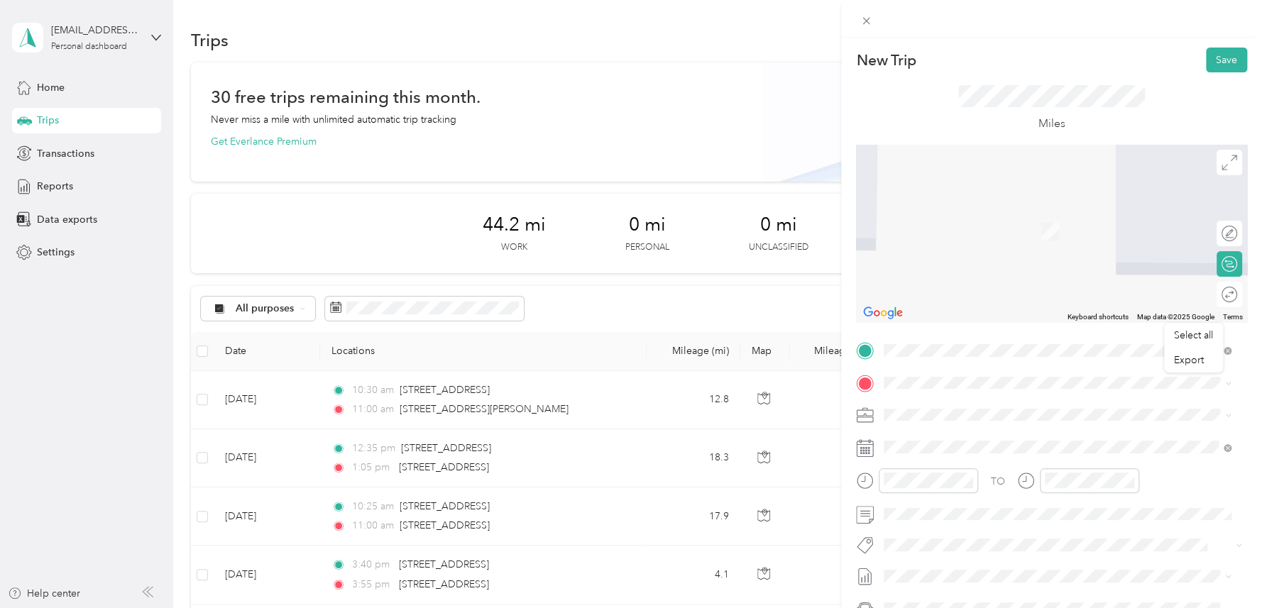
click at [953, 437] on span "[STREET_ADDRESS][US_STATE]" at bounding box center [982, 430] width 142 height 13
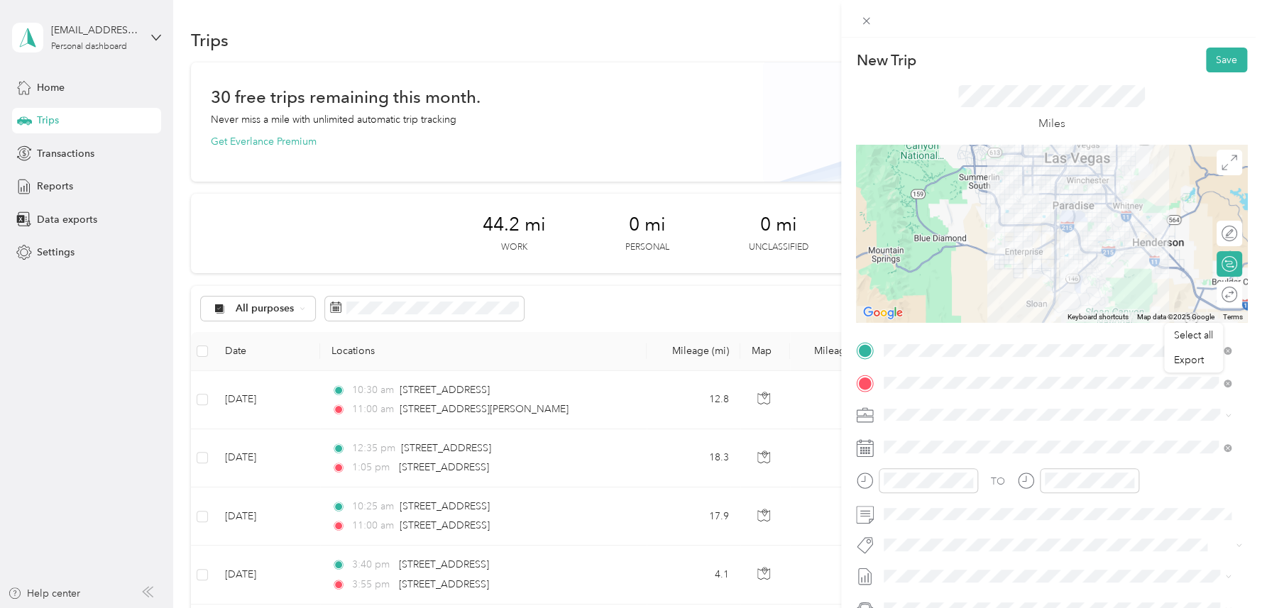
click at [862, 446] on icon at bounding box center [865, 448] width 18 height 18
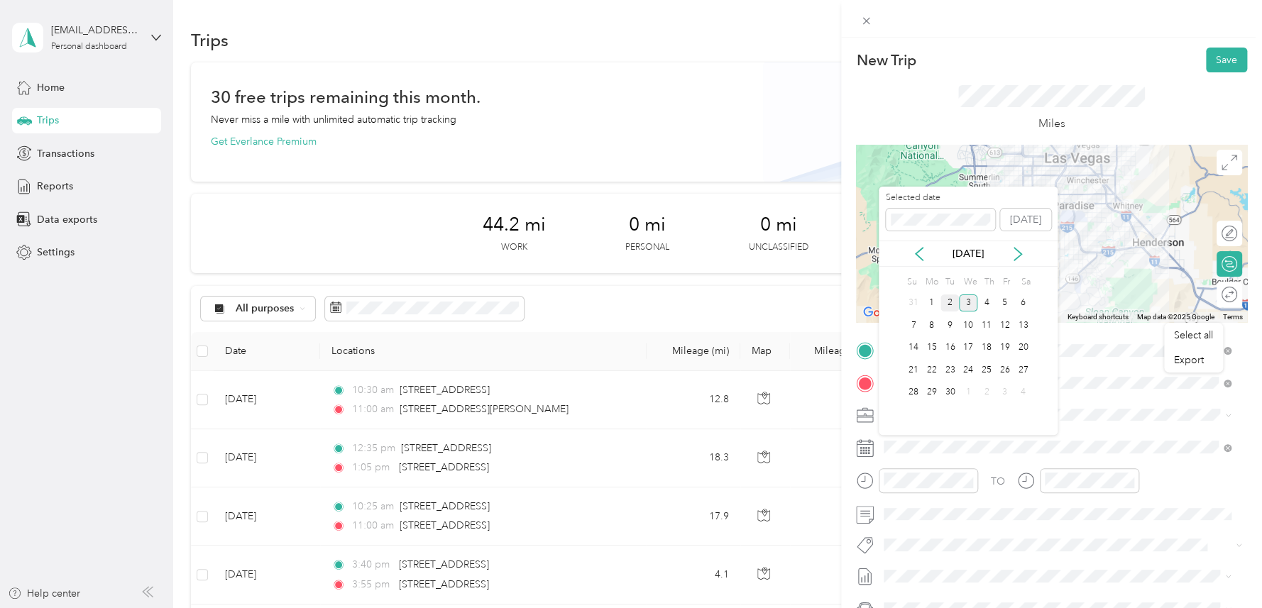
click at [949, 304] on div "2" at bounding box center [949, 304] width 18 height 18
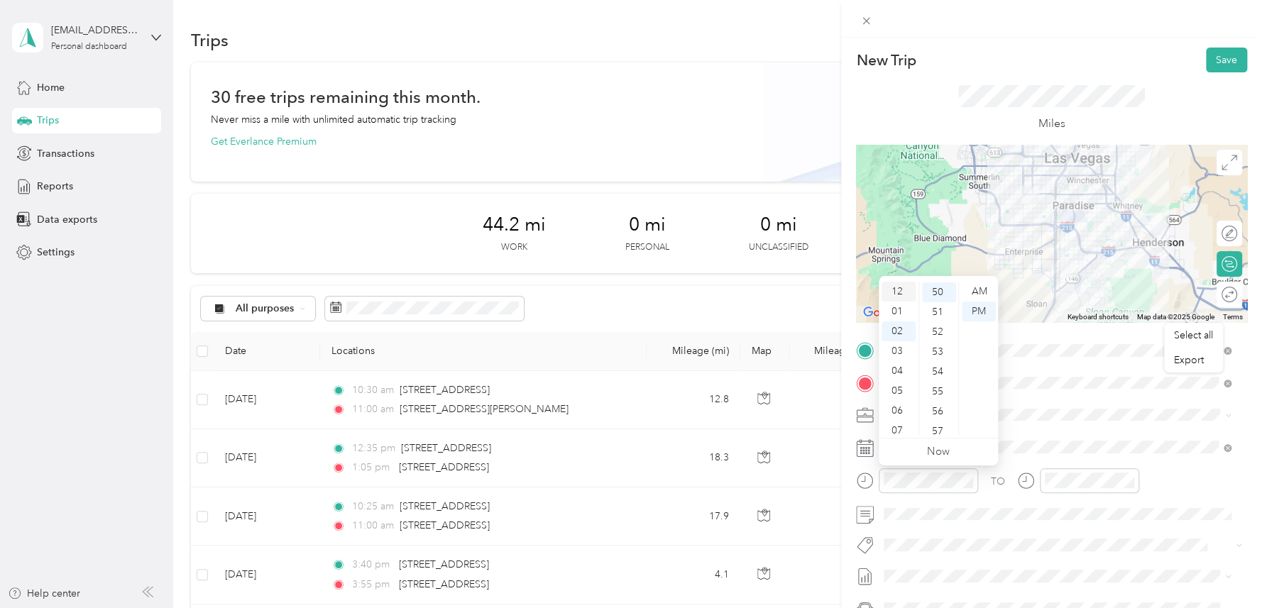
click at [889, 285] on div "12" at bounding box center [899, 292] width 34 height 20
click at [944, 290] on div "50" at bounding box center [939, 293] width 34 height 20
click at [941, 346] on div "30" at bounding box center [939, 346] width 34 height 20
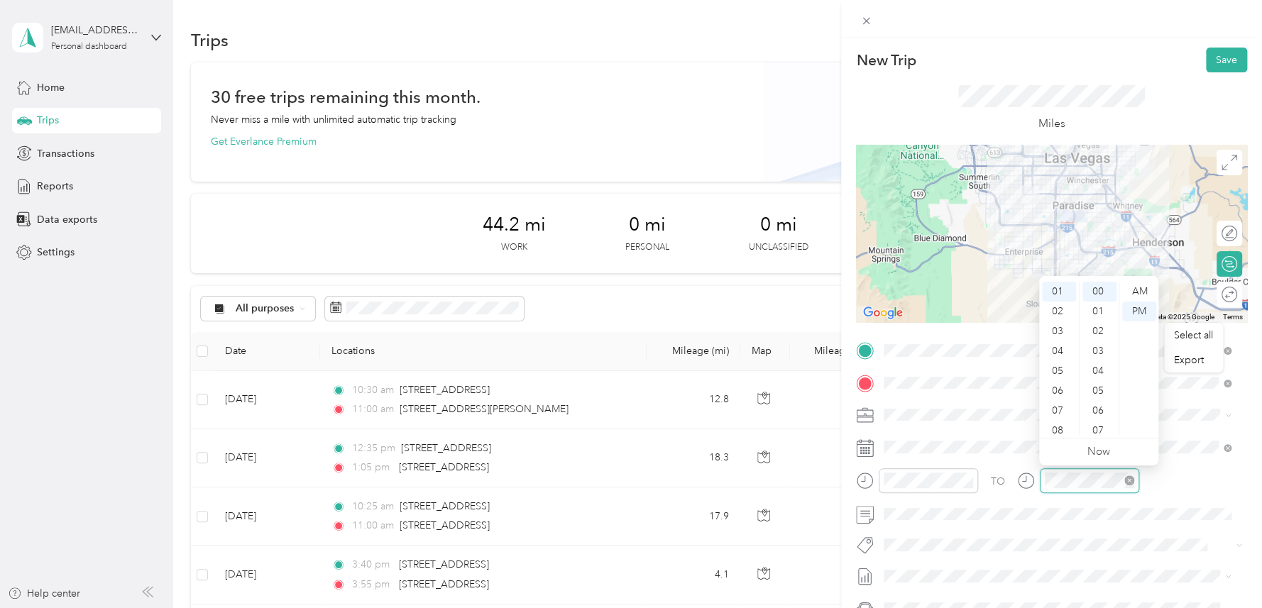
scroll to position [20, 0]
click at [1227, 57] on button "Save" at bounding box center [1226, 60] width 41 height 25
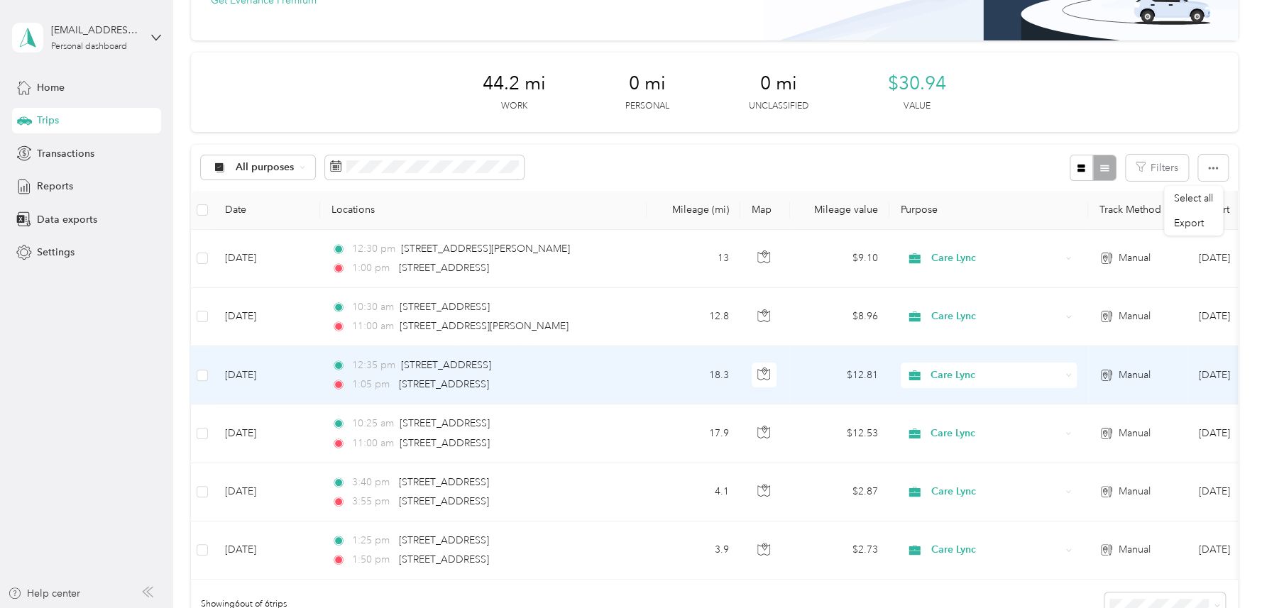
scroll to position [0, 0]
